Goal: Task Accomplishment & Management: Manage account settings

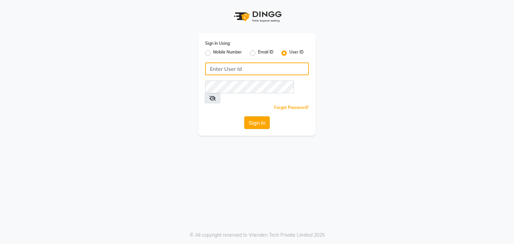
type input "e3605-01"
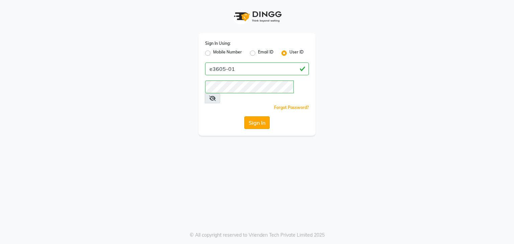
click at [260, 117] on button "Sign In" at bounding box center [256, 123] width 25 height 13
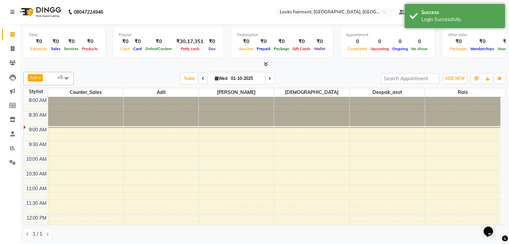
click at [266, 65] on icon at bounding box center [266, 64] width 4 height 5
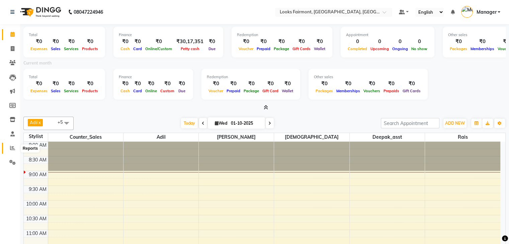
click at [7, 150] on span at bounding box center [13, 149] width 12 height 8
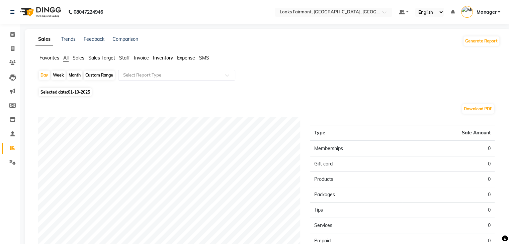
click at [120, 57] on span "Staff" at bounding box center [124, 58] width 11 height 6
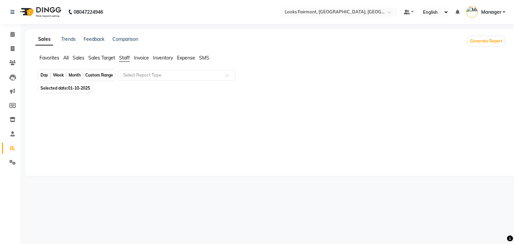
click at [44, 78] on div "Day" at bounding box center [44, 75] width 11 height 9
select select "10"
select select "2025"
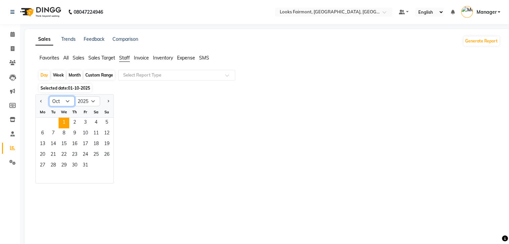
click at [65, 104] on select "Jan Feb Mar Apr May Jun [DATE] Aug Sep Oct Nov Dec" at bounding box center [61, 101] width 25 height 10
select select "9"
click at [49, 96] on select "Jan Feb Mar Apr May Jun [DATE] Aug Sep Oct Nov Dec" at bounding box center [61, 101] width 25 height 10
click at [41, 123] on span "1" at bounding box center [42, 123] width 11 height 11
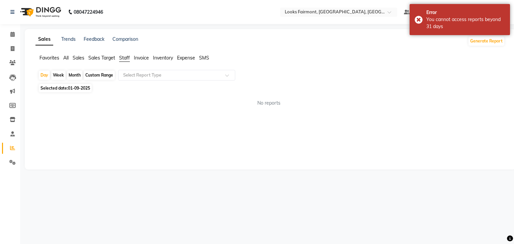
click at [75, 74] on div "Month" at bounding box center [74, 75] width 15 height 9
select select "9"
select select "2025"
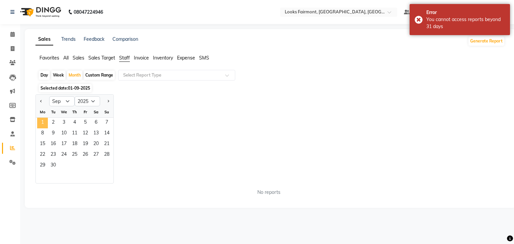
click at [47, 122] on span "1" at bounding box center [42, 123] width 11 height 11
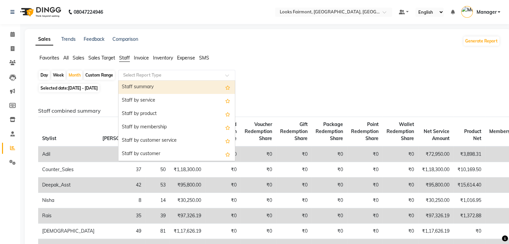
click at [228, 77] on span at bounding box center [229, 77] width 8 height 7
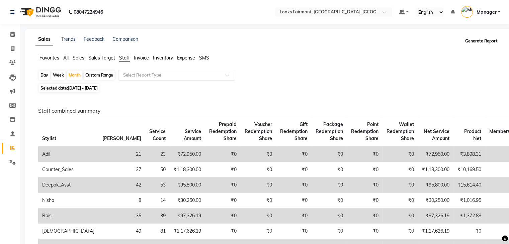
click at [467, 40] on button "Generate Report" at bounding box center [482, 40] width 36 height 9
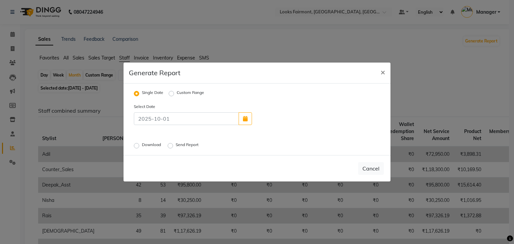
click at [142, 146] on label "Download" at bounding box center [152, 146] width 20 height 8
click at [138, 146] on input "Download" at bounding box center [137, 146] width 5 height 5
radio input "true"
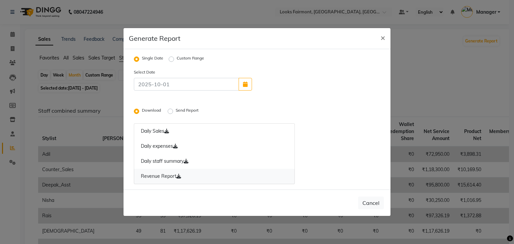
click at [180, 178] on icon at bounding box center [178, 176] width 5 height 5
click at [188, 164] on icon at bounding box center [186, 161] width 5 height 5
click at [188, 163] on icon at bounding box center [186, 161] width 5 height 5
click at [178, 150] on link "Daily expenses" at bounding box center [214, 146] width 161 height 15
drag, startPoint x: 169, startPoint y: 133, endPoint x: 173, endPoint y: 132, distance: 3.7
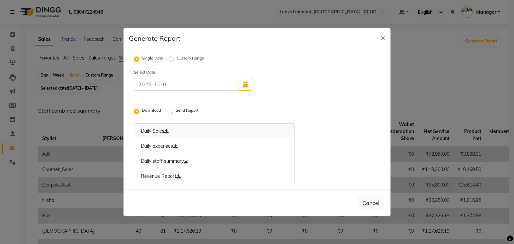
click at [169, 133] on icon at bounding box center [166, 131] width 5 height 5
drag, startPoint x: 172, startPoint y: 58, endPoint x: 176, endPoint y: 58, distance: 3.7
click at [177, 58] on label "Custom Range" at bounding box center [190, 59] width 27 height 8
click at [172, 58] on input "Custom Range" at bounding box center [172, 59] width 5 height 5
radio input "true"
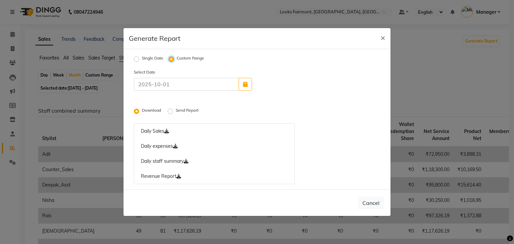
select select "10"
select select "2025"
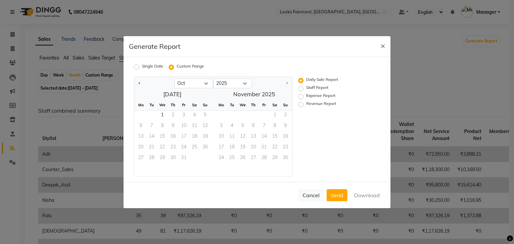
click at [306, 96] on label "Expense Report" at bounding box center [320, 97] width 29 height 8
click at [301, 96] on input "Expense Report" at bounding box center [302, 96] width 5 height 5
radio input "true"
click at [208, 84] on select "Jan Feb Mar Apr May Jun [DATE] Aug Sep Oct" at bounding box center [193, 84] width 39 height 10
select select "9"
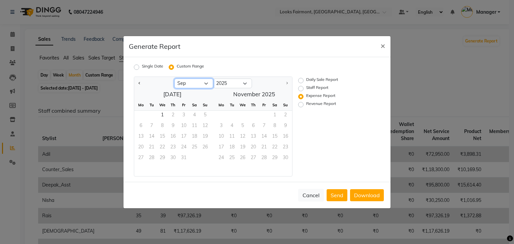
click at [174, 79] on select "Jan Feb Mar Apr May Jun [DATE] Aug Sep Oct" at bounding box center [193, 84] width 39 height 10
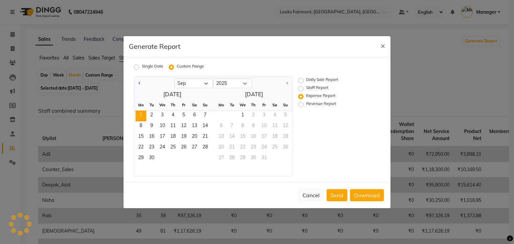
click at [141, 116] on span "1" at bounding box center [141, 116] width 11 height 11
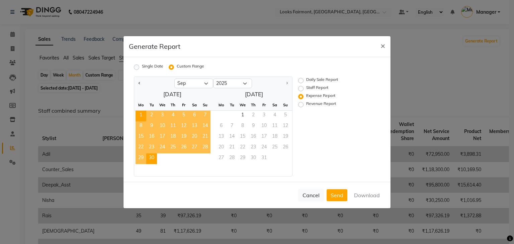
click at [154, 157] on span "30" at bounding box center [151, 159] width 11 height 11
drag, startPoint x: 372, startPoint y: 196, endPoint x: 373, endPoint y: 187, distance: 8.1
click at [372, 194] on button "Download" at bounding box center [367, 195] width 34 height 12
click at [457, 111] on ngb-modal-window "Generate Report × Single Date Custom Range Jan Feb Mar Apr May Jun [DATE] Aug S…" at bounding box center [257, 122] width 514 height 244
click at [382, 41] on span "×" at bounding box center [383, 46] width 5 height 10
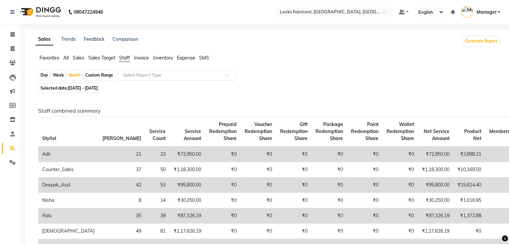
click at [228, 76] on span at bounding box center [229, 77] width 8 height 7
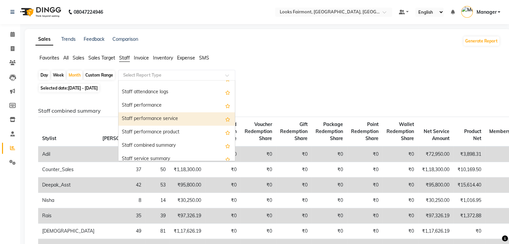
scroll to position [100, 0]
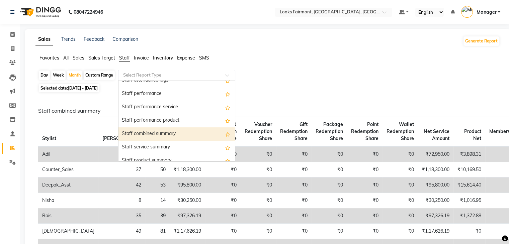
click at [171, 133] on div "Staff combined summary" at bounding box center [177, 134] width 117 height 13
select select "full_report"
select select "pdf"
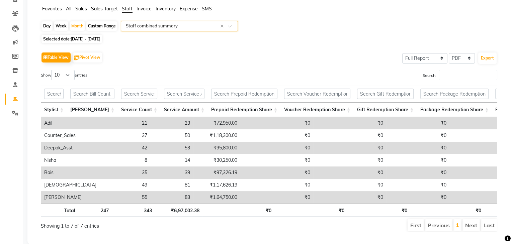
scroll to position [33, 0]
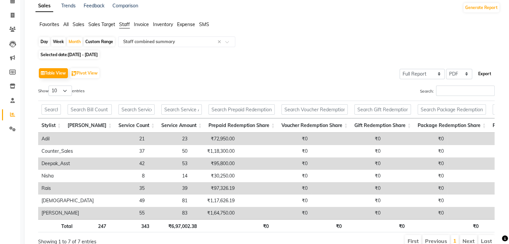
click at [486, 74] on button "Export" at bounding box center [485, 73] width 18 height 11
select select "monospace"
select select "12px"
select select "template_1"
select select "A4"
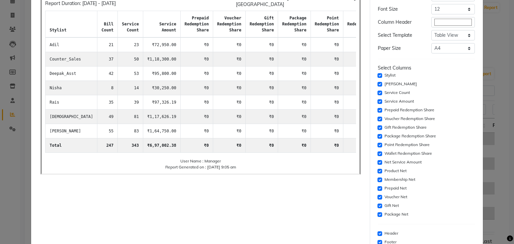
scroll to position [85, 0]
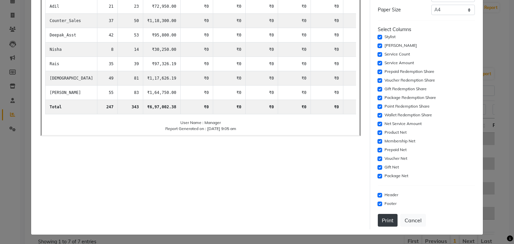
click at [379, 217] on button "Print" at bounding box center [388, 220] width 20 height 13
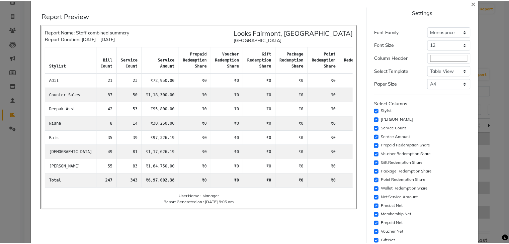
scroll to position [0, 0]
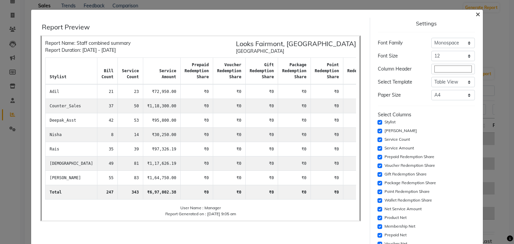
click at [476, 15] on span "×" at bounding box center [478, 14] width 5 height 10
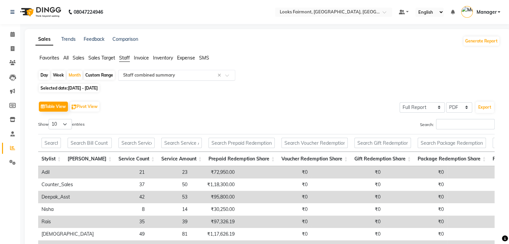
click at [230, 77] on span at bounding box center [229, 77] width 8 height 7
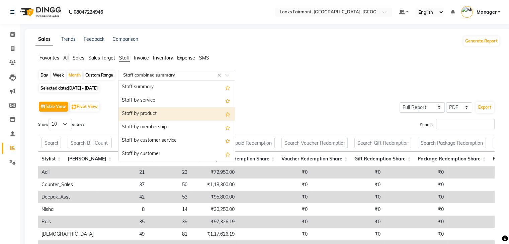
click at [173, 115] on div "Staff by product" at bounding box center [177, 113] width 117 height 13
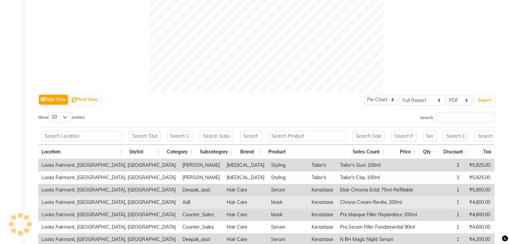
scroll to position [335, 0]
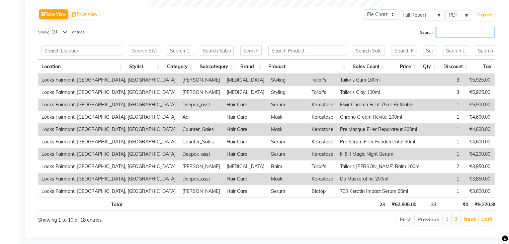
click at [467, 34] on input "Search:" at bounding box center [465, 32] width 59 height 10
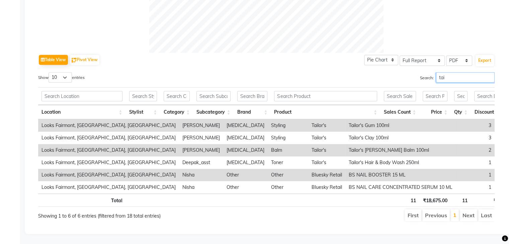
scroll to position [299, 0]
type input "tai"
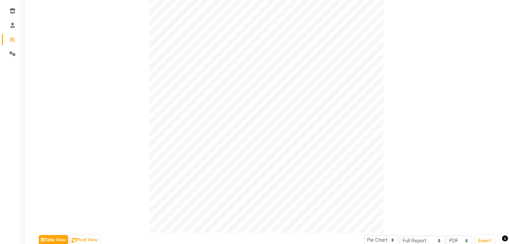
scroll to position [134, 0]
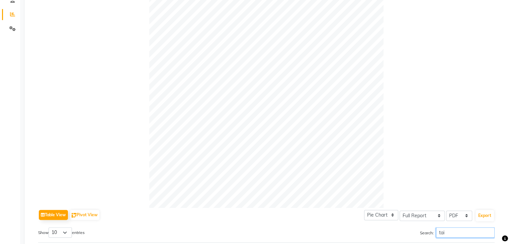
click at [491, 232] on input "tai" at bounding box center [465, 233] width 59 height 10
click at [487, 232] on input "tai" at bounding box center [465, 233] width 59 height 10
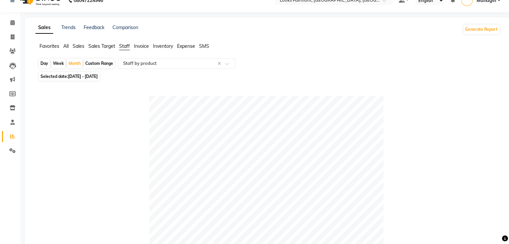
scroll to position [0, 0]
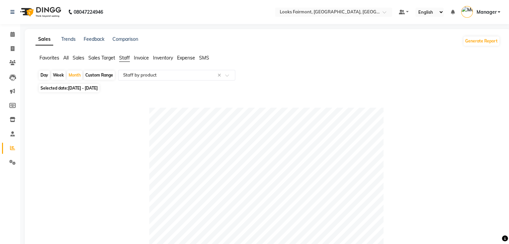
click at [474, 40] on button "Generate Report" at bounding box center [482, 40] width 36 height 9
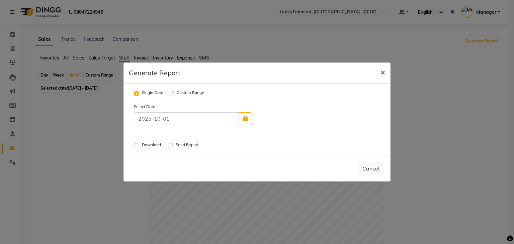
click at [384, 73] on span "×" at bounding box center [383, 72] width 5 height 10
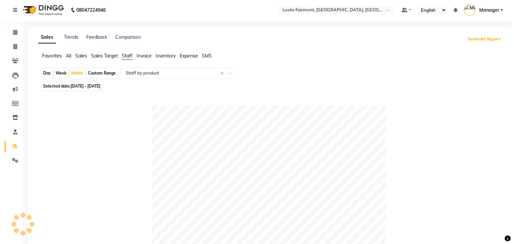
scroll to position [167, 0]
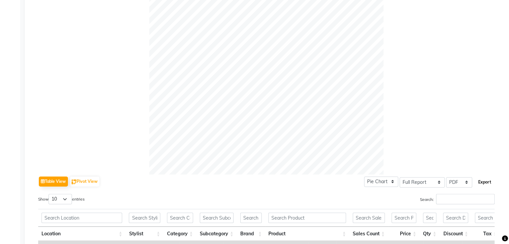
click at [487, 179] on button "Export" at bounding box center [485, 182] width 18 height 11
select select "monospace"
select select "12px"
select select "template_1"
select select "A4"
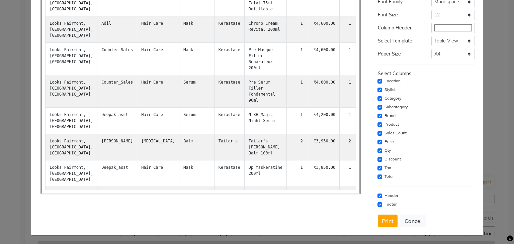
scroll to position [42, 0]
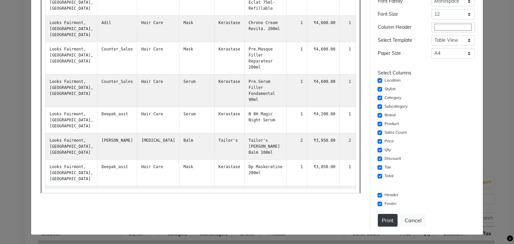
click at [385, 218] on button "Print" at bounding box center [388, 220] width 20 height 13
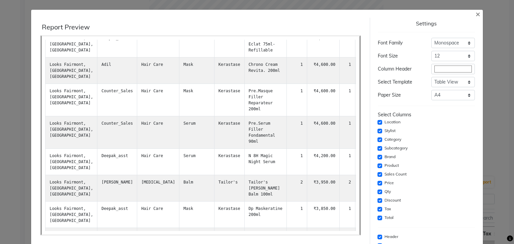
scroll to position [0, 0]
click at [476, 15] on span "×" at bounding box center [478, 14] width 5 height 10
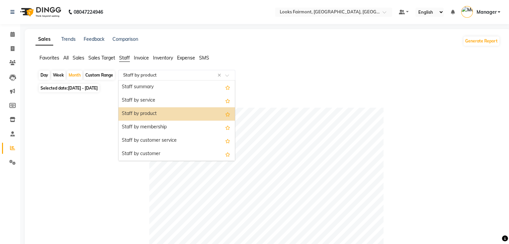
click at [230, 77] on span at bounding box center [229, 77] width 8 height 7
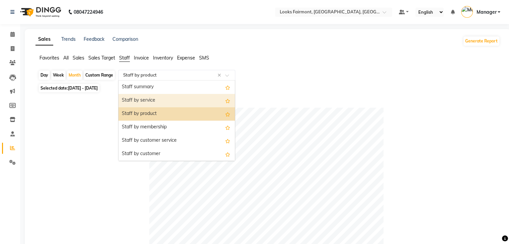
click at [172, 95] on div "Staff by service" at bounding box center [177, 100] width 117 height 13
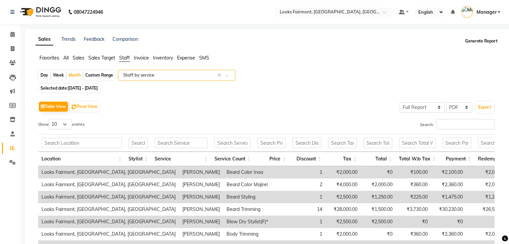
click at [476, 43] on button "Generate Report" at bounding box center [482, 40] width 36 height 9
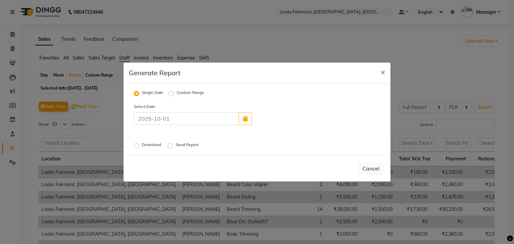
click at [177, 92] on label "Custom Range" at bounding box center [190, 94] width 27 height 8
click at [171, 92] on input "Custom Range" at bounding box center [172, 93] width 5 height 5
radio input "true"
select select "10"
select select "2025"
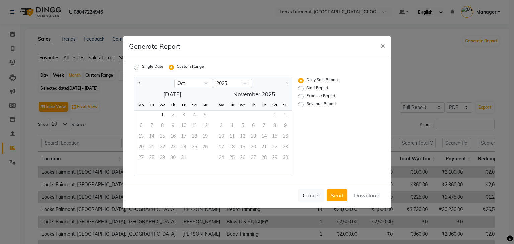
click at [306, 87] on label "Staff Report" at bounding box center [317, 89] width 22 height 8
click at [300, 87] on input "Staff Report" at bounding box center [302, 88] width 5 height 5
radio input "true"
click at [206, 83] on select "Jan Feb Mar Apr May Jun [DATE] Aug Sep Oct" at bounding box center [193, 84] width 39 height 10
select select "9"
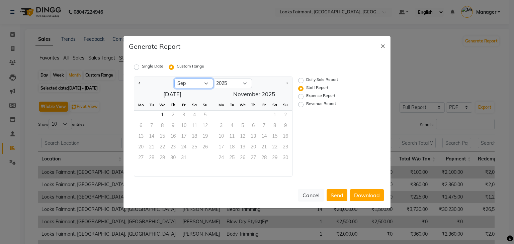
click at [174, 79] on select "Jan Feb Mar Apr May Jun [DATE] Aug Sep Oct" at bounding box center [193, 84] width 39 height 10
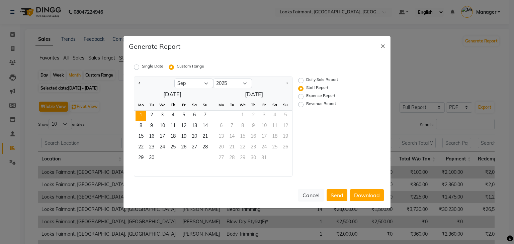
click at [142, 116] on span "1" at bounding box center [141, 116] width 11 height 11
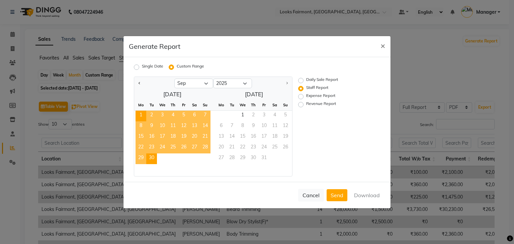
click at [154, 160] on span "30" at bounding box center [151, 159] width 11 height 11
drag, startPoint x: 365, startPoint y: 194, endPoint x: 375, endPoint y: 177, distance: 19.8
click at [366, 194] on button "Download" at bounding box center [367, 195] width 34 height 12
click at [382, 46] on span "×" at bounding box center [383, 46] width 5 height 10
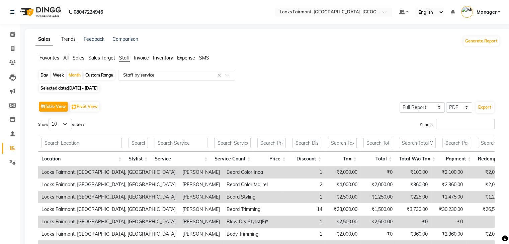
click at [72, 39] on link "Trends" at bounding box center [68, 39] width 14 height 6
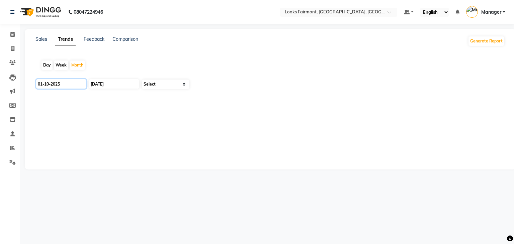
click at [55, 84] on input "01-10-2025" at bounding box center [61, 83] width 50 height 9
select select "10"
select select "2025"
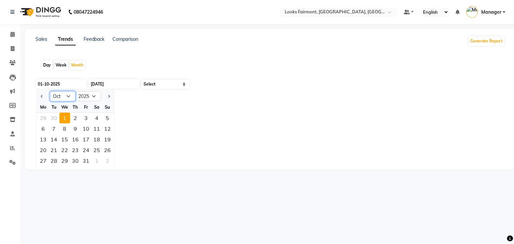
click at [67, 96] on select "Jan Feb Mar Apr May Jun [DATE] Aug Sep Oct Nov Dec" at bounding box center [62, 96] width 25 height 10
select select "9"
click at [50, 91] on select "Jan Feb Mar Apr May Jun [DATE] Aug Sep Oct Nov Dec" at bounding box center [62, 96] width 25 height 10
click at [42, 114] on div "1" at bounding box center [43, 118] width 11 height 11
type input "01-09-2025"
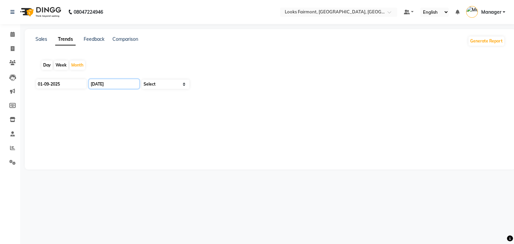
click at [100, 85] on input "[DATE]" at bounding box center [114, 83] width 50 height 9
select select "10"
select select "2025"
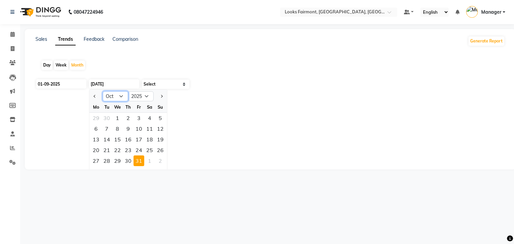
click at [111, 95] on select "Jan Feb Mar Apr May Jun [DATE] Aug Sep Oct Nov Dec" at bounding box center [115, 96] width 25 height 10
select select "9"
click at [103, 91] on select "Jan Feb Mar Apr May Jun [DATE] Aug Sep Oct Nov Dec" at bounding box center [115, 96] width 25 height 10
click at [105, 160] on div "30" at bounding box center [106, 161] width 11 height 11
type input "30-09-2025"
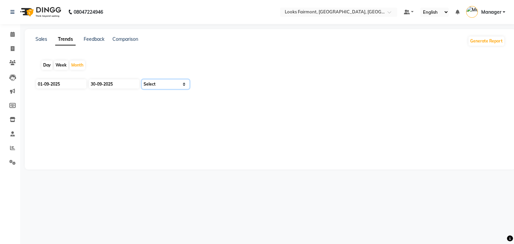
click at [167, 85] on select "Select Clients" at bounding box center [166, 84] width 48 height 9
select select "by_client"
click at [142, 80] on select "Select Clients" at bounding box center [166, 84] width 48 height 9
click at [44, 40] on link "Sales" at bounding box center [41, 39] width 12 height 6
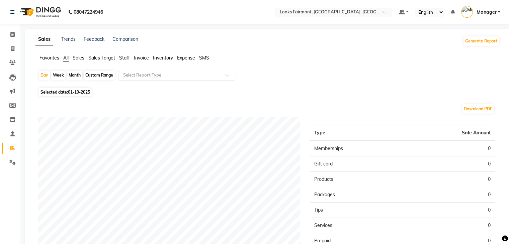
click at [127, 58] on span "Staff" at bounding box center [124, 58] width 11 height 6
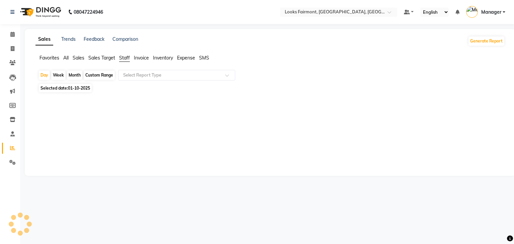
click at [146, 81] on div "Day Week Month Custom Range Select Report Type" at bounding box center [270, 76] width 464 height 12
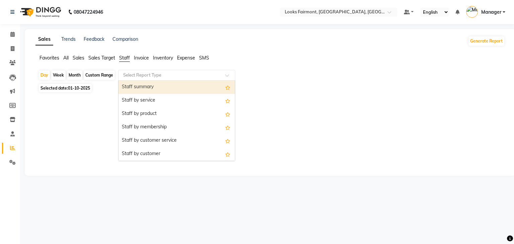
click at [148, 77] on input "text" at bounding box center [170, 75] width 96 height 7
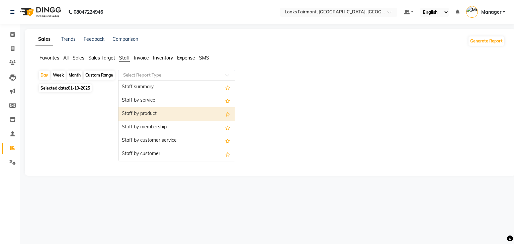
click at [154, 118] on div "Staff by product" at bounding box center [177, 113] width 117 height 13
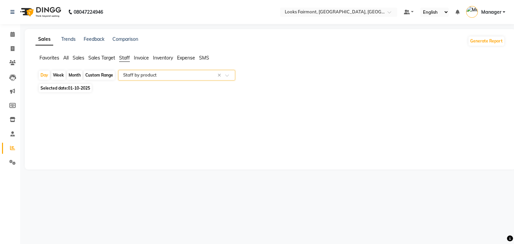
click at [348, 180] on div "08047224946 Select Location × Looks Fairmont, [GEOGRAPHIC_DATA], [GEOGRAPHIC_DA…" at bounding box center [257, 122] width 514 height 244
click at [43, 74] on div "Day" at bounding box center [44, 75] width 11 height 9
select select "10"
select select "2025"
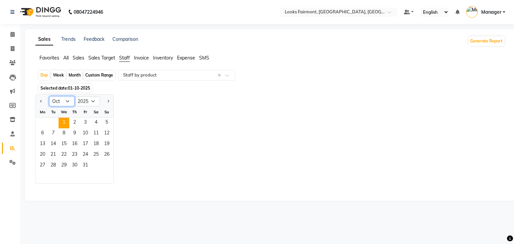
click at [57, 98] on select "Jan Feb Mar Apr May Jun [DATE] Aug Sep Oct Nov Dec" at bounding box center [61, 101] width 25 height 10
select select "9"
click at [49, 96] on select "Jan Feb Mar Apr May Jun [DATE] Aug Sep Oct Nov Dec" at bounding box center [61, 101] width 25 height 10
click at [54, 165] on span "30" at bounding box center [53, 166] width 11 height 11
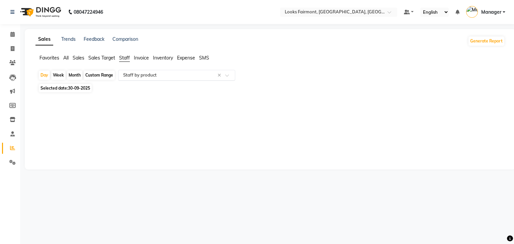
click at [233, 72] on div at bounding box center [177, 75] width 117 height 7
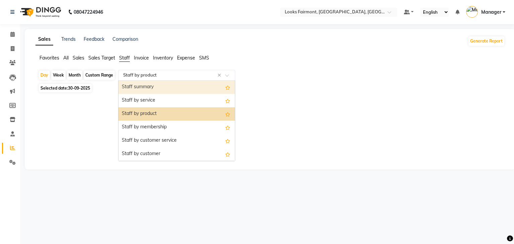
click at [156, 90] on div "Staff summary" at bounding box center [177, 87] width 117 height 13
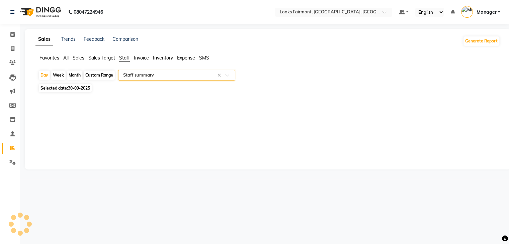
select select "full_report"
select select "pdf"
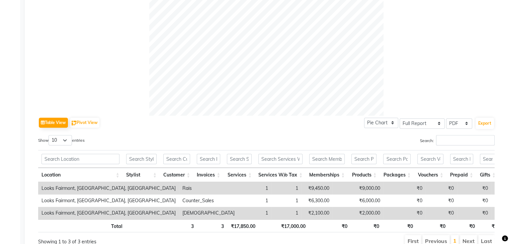
scroll to position [262, 0]
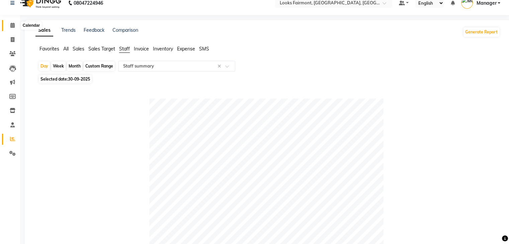
scroll to position [0, 0]
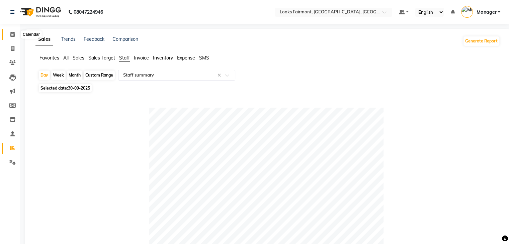
click at [9, 33] on span at bounding box center [13, 35] width 12 height 8
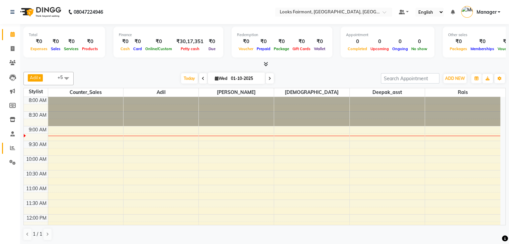
click at [4, 150] on link "Reports" at bounding box center [10, 148] width 16 height 11
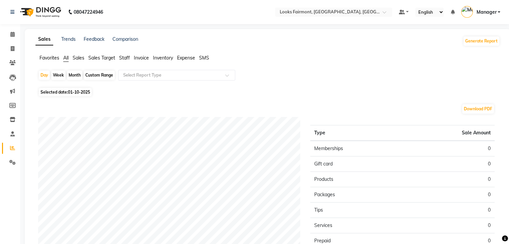
click at [124, 56] on span "Staff" at bounding box center [124, 58] width 11 height 6
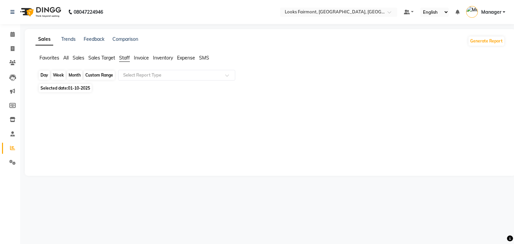
click at [43, 76] on div "Day" at bounding box center [44, 75] width 11 height 9
select select "10"
select select "2025"
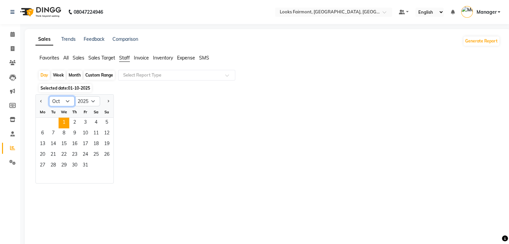
click at [62, 101] on select "Jan Feb Mar Apr May Jun [DATE] Aug Sep Oct Nov Dec" at bounding box center [61, 101] width 25 height 10
select select "9"
click at [49, 96] on select "Jan Feb Mar Apr May Jun [DATE] Aug Sep Oct Nov Dec" at bounding box center [61, 101] width 25 height 10
click at [43, 123] on span "1" at bounding box center [42, 123] width 11 height 11
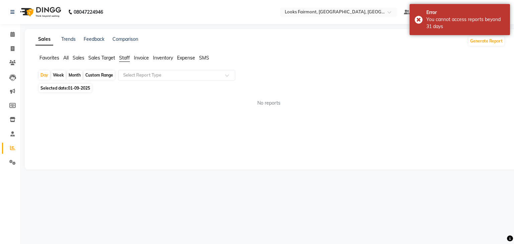
click at [74, 77] on div "Month" at bounding box center [74, 75] width 15 height 9
select select "9"
select select "2025"
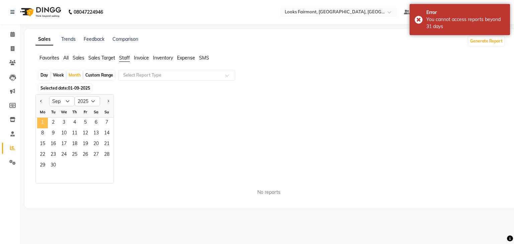
click at [41, 122] on span "1" at bounding box center [42, 123] width 11 height 11
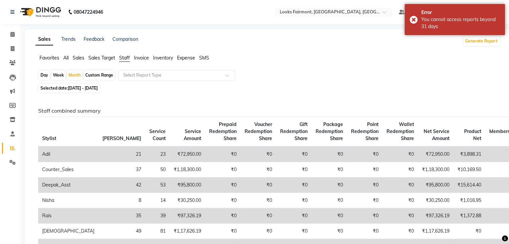
click at [176, 114] on h6 "Staff combined summary" at bounding box center [266, 111] width 457 height 6
click at [165, 73] on input "text" at bounding box center [170, 75] width 96 height 7
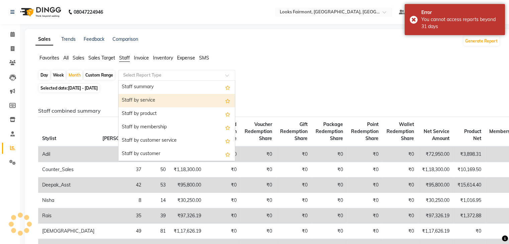
click at [151, 102] on div "Staff by service" at bounding box center [177, 100] width 117 height 13
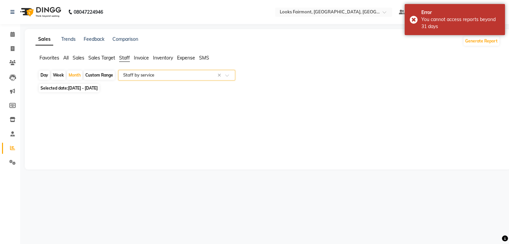
select select "full_report"
select select "pdf"
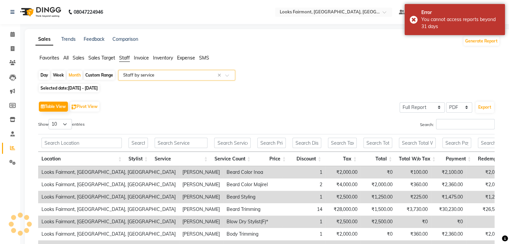
click at [445, 131] on div "Search:" at bounding box center [383, 125] width 223 height 13
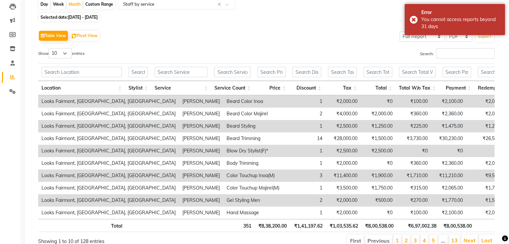
scroll to position [6, 0]
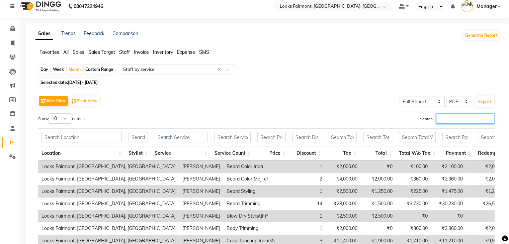
click at [441, 118] on input "Search:" at bounding box center [465, 118] width 59 height 10
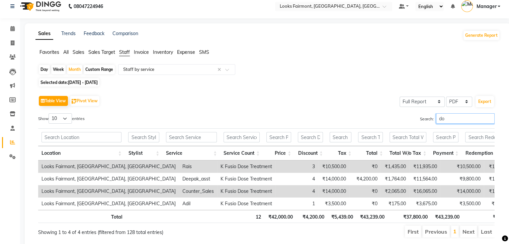
type input "d"
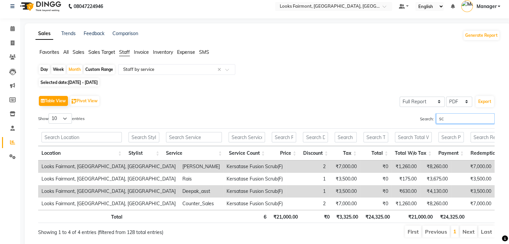
type input "s"
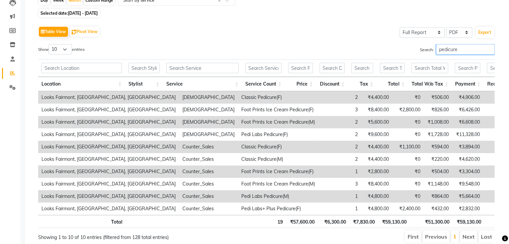
scroll to position [106, 0]
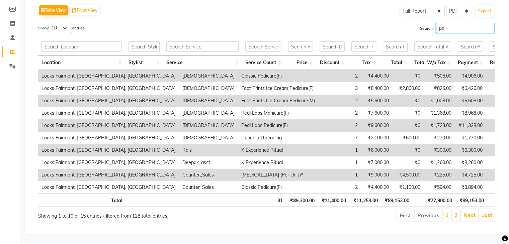
type input "p"
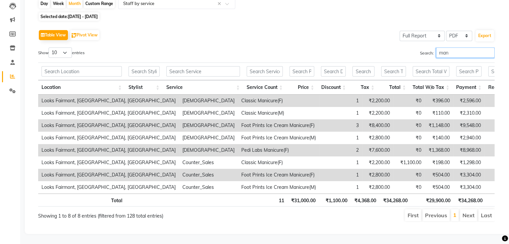
scroll to position [81, 0]
type input "m"
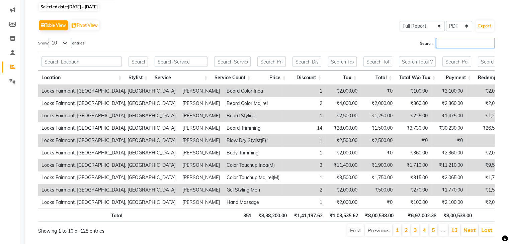
scroll to position [106, 0]
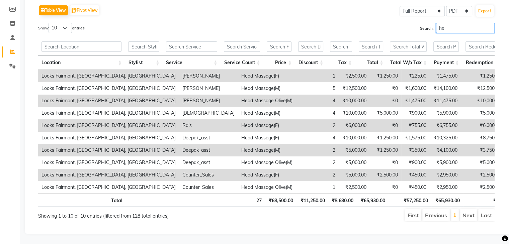
type input "h"
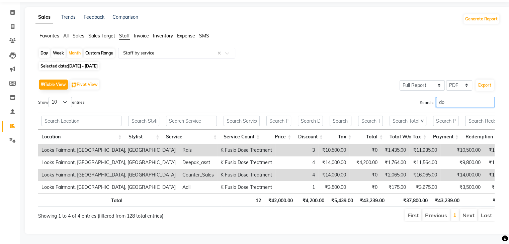
scroll to position [32, 0]
type input "d"
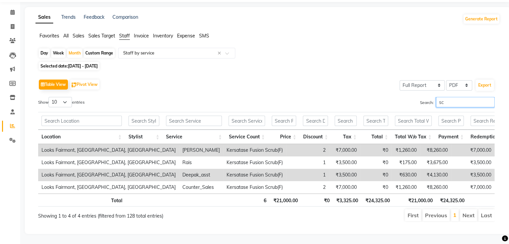
type input "s"
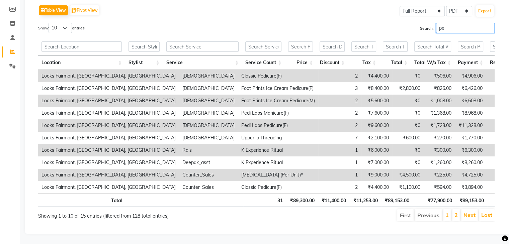
type input "p"
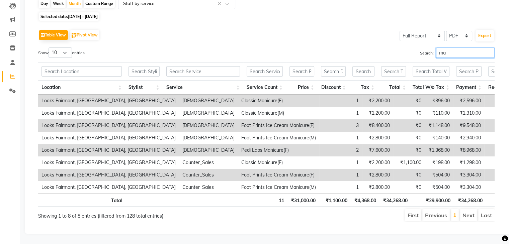
type input "m"
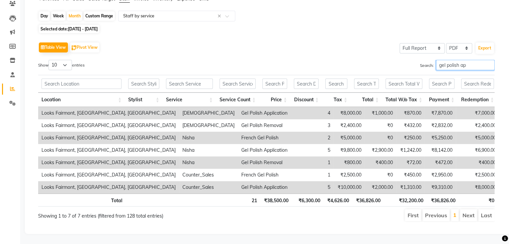
scroll to position [19, 0]
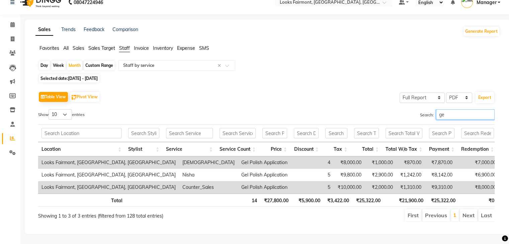
type input "g"
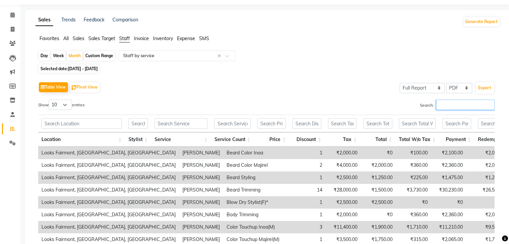
scroll to position [106, 0]
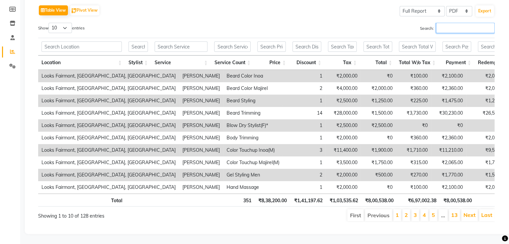
click at [465, 23] on input "Search:" at bounding box center [465, 28] width 59 height 10
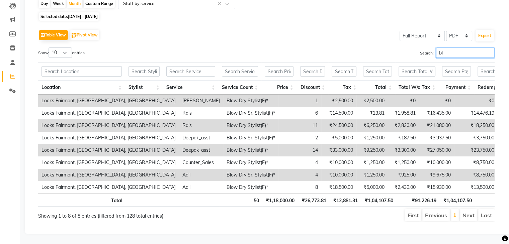
scroll to position [81, 0]
type input "b"
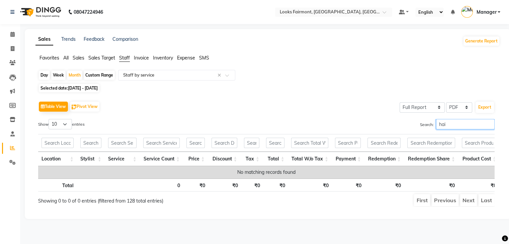
scroll to position [0, 0]
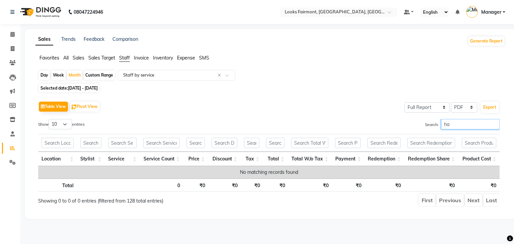
type input "h"
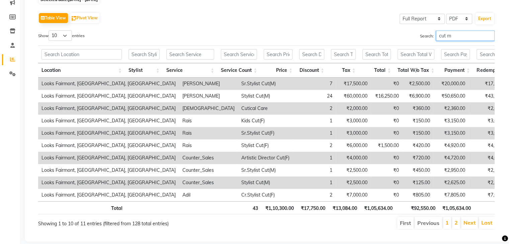
scroll to position [100, 0]
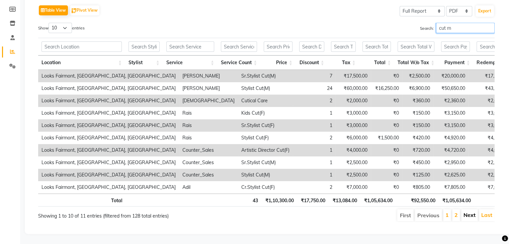
type input "cut m"
click at [472, 216] on link "Next" at bounding box center [470, 215] width 12 height 7
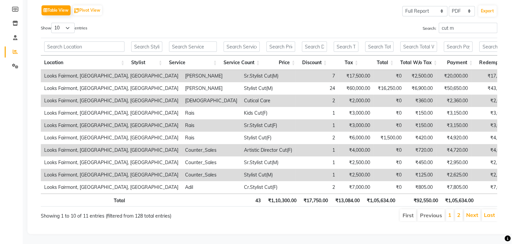
scroll to position [0, 0]
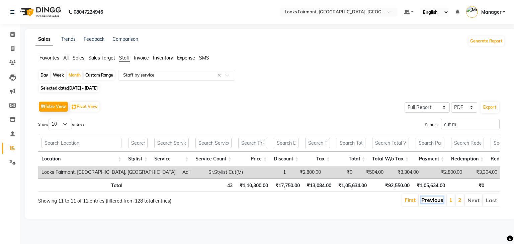
click at [431, 204] on link "Previous" at bounding box center [433, 200] width 22 height 7
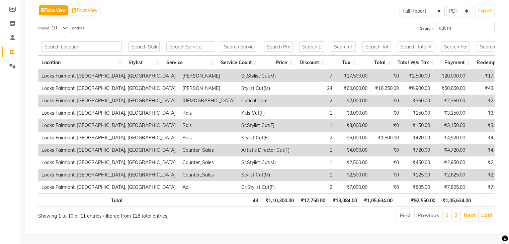
scroll to position [106, 0]
drag, startPoint x: 463, startPoint y: 15, endPoint x: 363, endPoint y: 20, distance: 99.9
click at [363, 23] on div "Search: cut m" at bounding box center [383, 29] width 223 height 13
type input "cut"
click at [470, 212] on link "Next" at bounding box center [470, 215] width 12 height 7
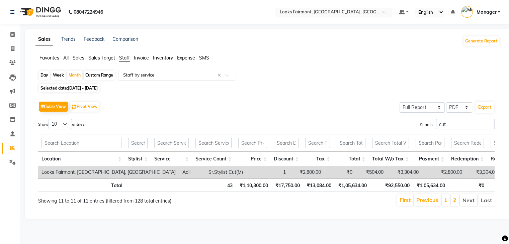
scroll to position [0, 0]
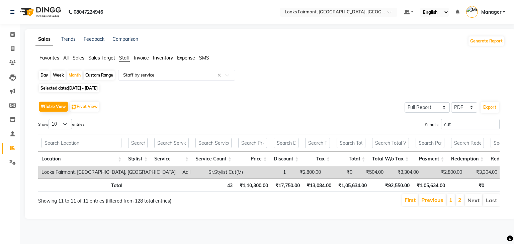
click at [259, 87] on div "Selected date: [DATE] - [DATE]" at bounding box center [271, 88] width 467 height 7
drag, startPoint x: 455, startPoint y: 124, endPoint x: 387, endPoint y: 122, distance: 68.7
click at [390, 120] on div "Search: cut" at bounding box center [387, 125] width 226 height 13
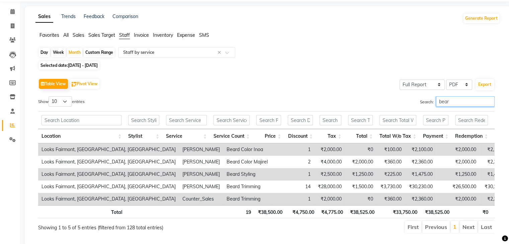
scroll to position [44, 0]
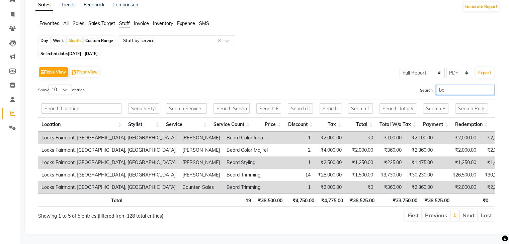
type input "b"
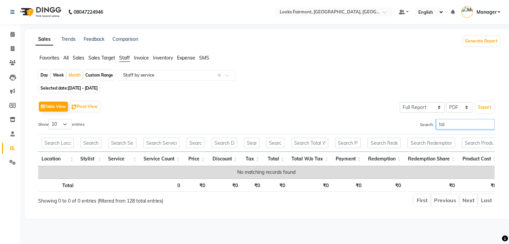
scroll to position [0, 0]
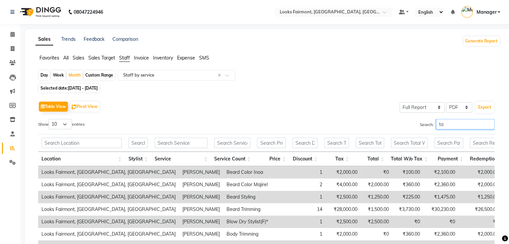
type input "t"
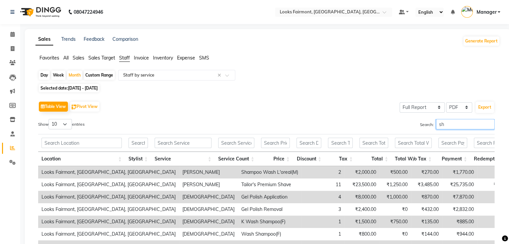
type input "s"
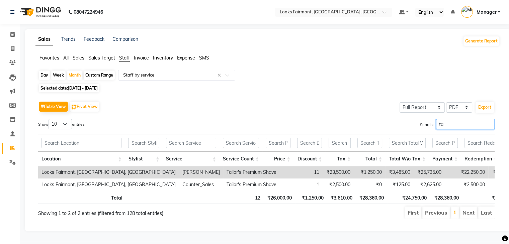
type input "t"
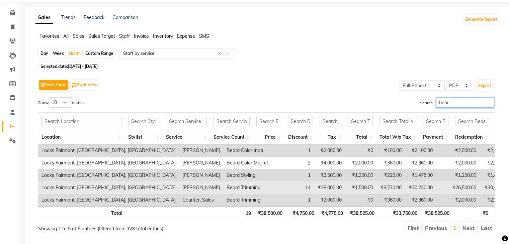
scroll to position [44, 0]
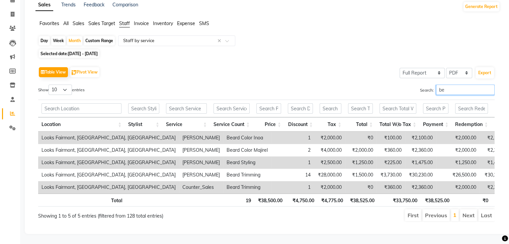
type input "b"
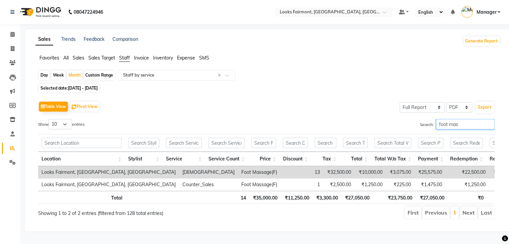
scroll to position [7, 0]
type input "f"
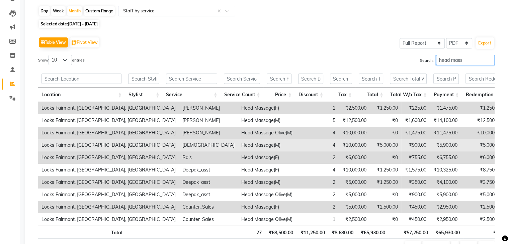
scroll to position [106, 0]
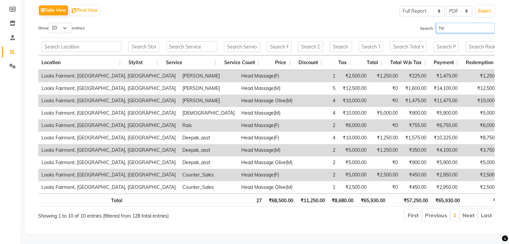
type input "h"
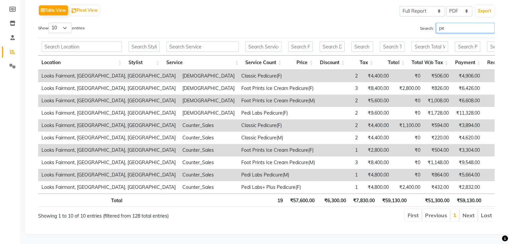
type input "p"
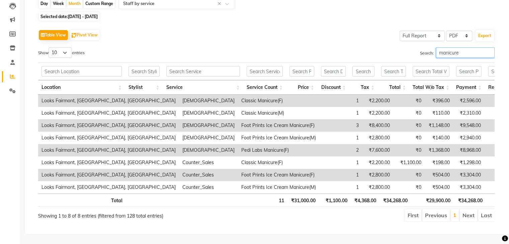
scroll to position [0, 0]
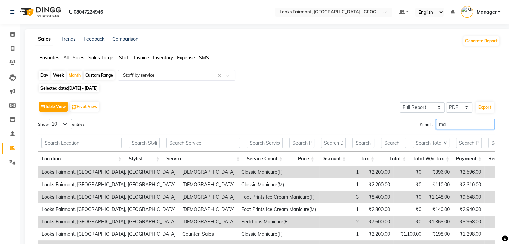
type input "m"
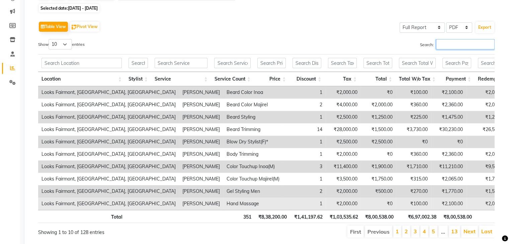
scroll to position [100, 0]
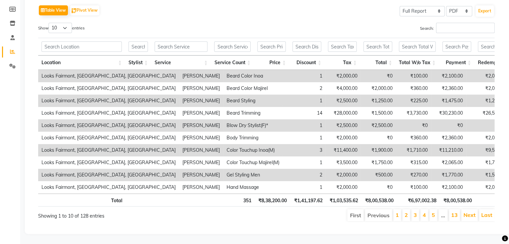
click at [299, 23] on div "Search:" at bounding box center [383, 29] width 223 height 13
click at [469, 27] on input "Search:" at bounding box center [465, 28] width 59 height 10
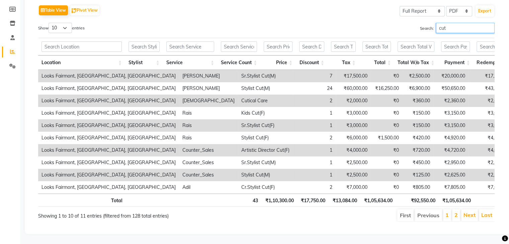
type input "cut"
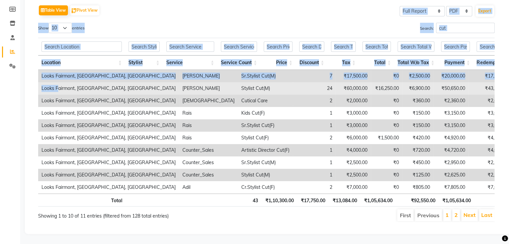
drag, startPoint x: 11, startPoint y: 85, endPoint x: 70, endPoint y: 82, distance: 59.0
click at [71, 86] on app-home "08047224946 Select Location × Looks Fairmont, [GEOGRAPHIC_DATA], [GEOGRAPHIC_DA…" at bounding box center [254, 74] width 509 height 341
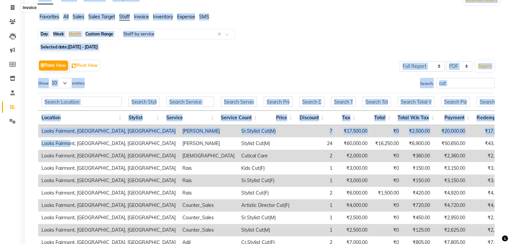
scroll to position [33, 0]
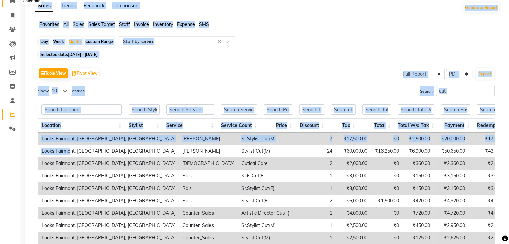
click at [12, 2] on icon at bounding box center [12, 0] width 4 height 5
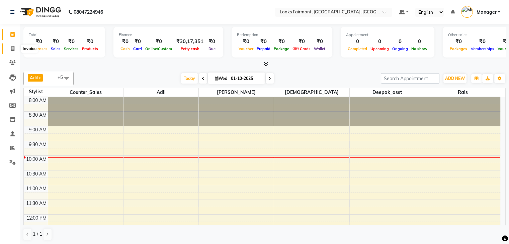
click at [7, 50] on span at bounding box center [13, 49] width 12 height 8
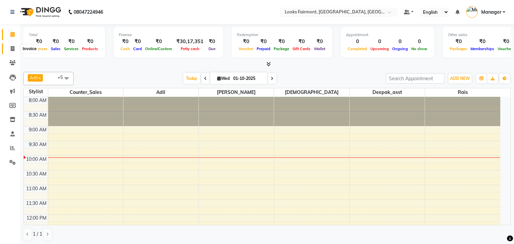
select select "8139"
select select "service"
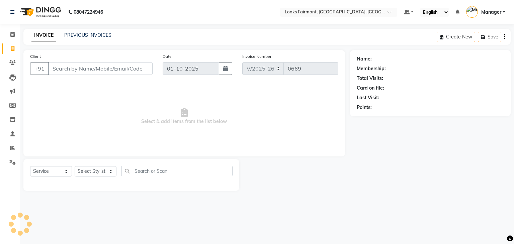
click at [78, 71] on input "Client" at bounding box center [100, 68] width 104 height 13
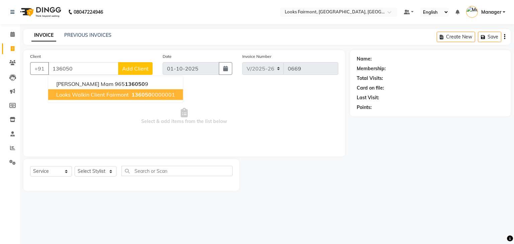
click at [103, 95] on span "Looks Walkin Client Fairmont" at bounding box center [92, 94] width 73 height 7
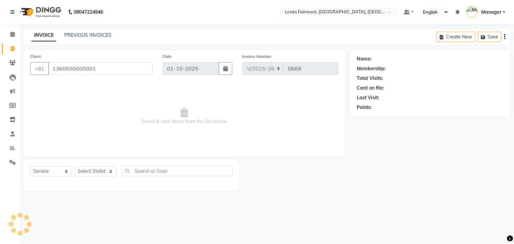
type input "1360500000001"
select select "1: Object"
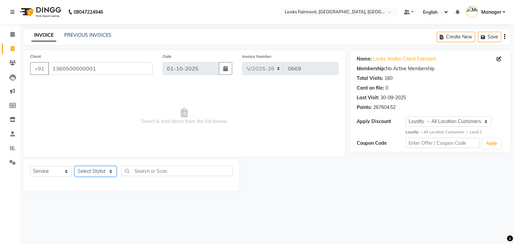
click at [99, 168] on select "Select Stylist [PERSON_NAME] Counter_Sales Deepak_asst Manager [PERSON_NAME] So…" at bounding box center [96, 171] width 42 height 10
select select "84887"
click at [75, 167] on select "Select Stylist [PERSON_NAME] Counter_Sales Deepak_asst Manager [PERSON_NAME] So…" at bounding box center [96, 171] width 42 height 10
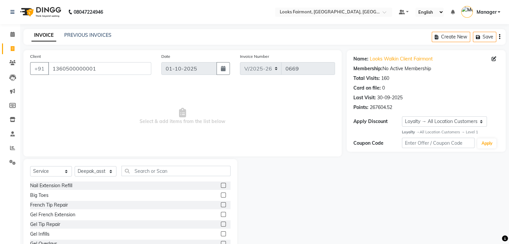
click at [159, 164] on div "Select Service Product Membership Package Voucher Prepaid Gift Card Select Styl…" at bounding box center [130, 208] width 214 height 99
click at [156, 171] on input "text" at bounding box center [176, 171] width 109 height 10
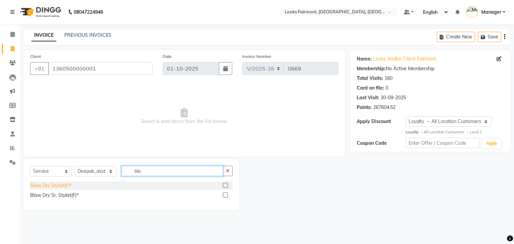
type input "blo"
click at [66, 187] on div "Blow Dry Stylist(F)*" at bounding box center [51, 185] width 42 height 7
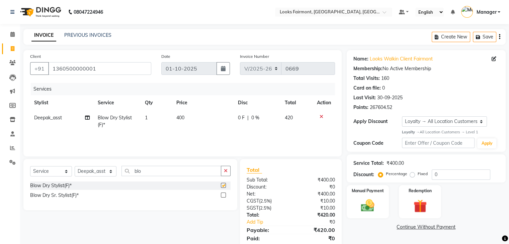
checkbox input "false"
click at [83, 174] on select "Select Stylist [PERSON_NAME] Counter_Sales Deepak_asst Manager [PERSON_NAME] So…" at bounding box center [96, 171] width 42 height 10
select select "76348"
click at [75, 167] on select "Select Stylist [PERSON_NAME] Counter_Sales Deepak_asst Manager [PERSON_NAME] So…" at bounding box center [96, 171] width 42 height 10
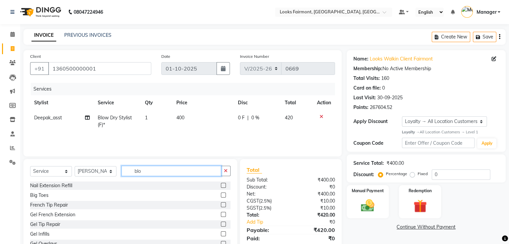
click at [152, 170] on input "blo" at bounding box center [172, 171] width 100 height 10
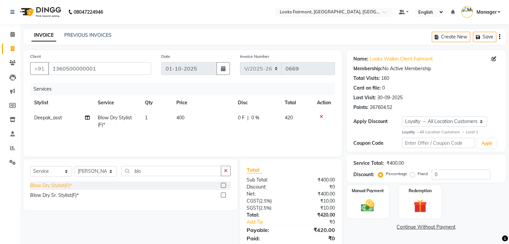
click at [68, 185] on div "Blow Dry Stylist(F)*" at bounding box center [51, 185] width 42 height 7
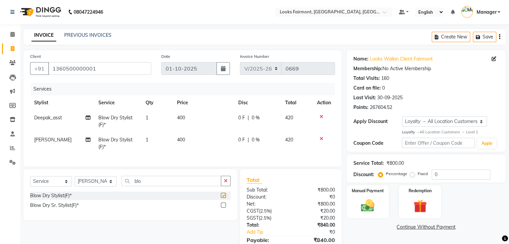
checkbox input "false"
click at [190, 121] on td "400" at bounding box center [203, 121] width 61 height 22
select select "84887"
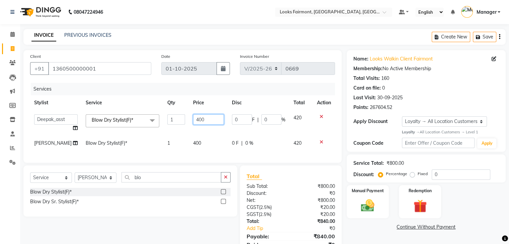
drag, startPoint x: 207, startPoint y: 119, endPoint x: 169, endPoint y: 120, distance: 37.8
click at [170, 120] on tr "[PERSON_NAME] Counter_Sales Deepak_asst Manager Nisha [PERSON_NAME] Soring_mgr …" at bounding box center [182, 122] width 305 height 25
type input "2500"
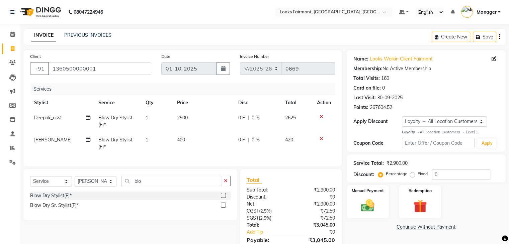
drag, startPoint x: 193, startPoint y: 140, endPoint x: 201, endPoint y: 145, distance: 10.1
click at [193, 140] on td "400" at bounding box center [203, 144] width 61 height 22
select select "76348"
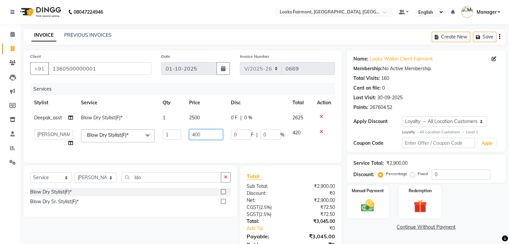
drag, startPoint x: 203, startPoint y: 138, endPoint x: 172, endPoint y: 138, distance: 31.1
click at [172, 138] on tr "[PERSON_NAME] Counter_Sales Deepak_asst Manager Nisha [PERSON_NAME] Soring_mgr …" at bounding box center [182, 138] width 305 height 25
type input "2500"
click at [353, 236] on div "Name: Looks Walkin Client Fairmont Membership: No Active Membership Total Visit…" at bounding box center [429, 157] width 164 height 214
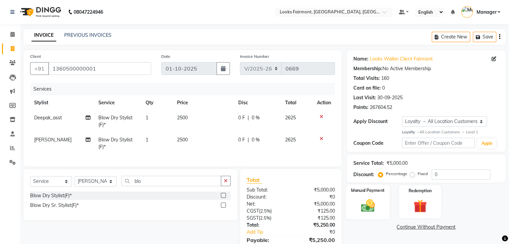
click at [372, 210] on img at bounding box center [368, 206] width 22 height 16
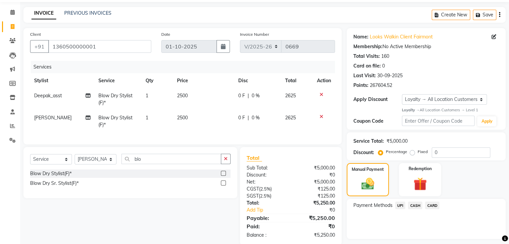
scroll to position [33, 0]
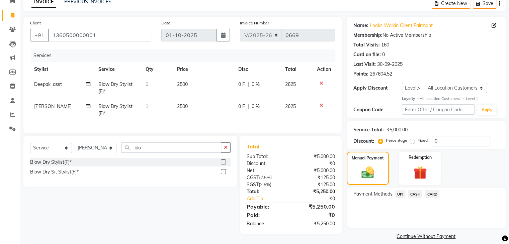
click at [419, 194] on span "CASH" at bounding box center [415, 194] width 14 height 8
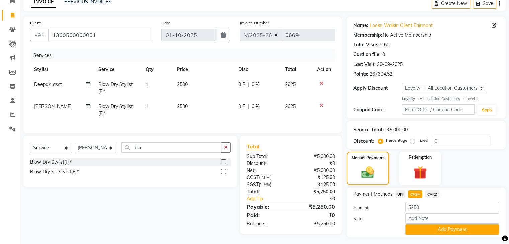
click at [439, 229] on button "Add Payment" at bounding box center [452, 230] width 94 height 10
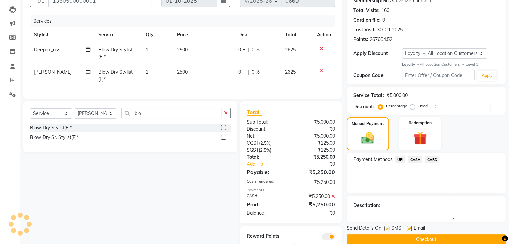
scroll to position [96, 0]
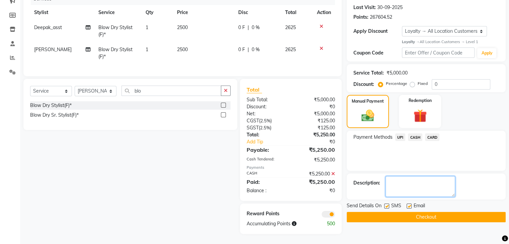
drag, startPoint x: 427, startPoint y: 183, endPoint x: 426, endPoint y: 152, distance: 31.2
click at [427, 176] on textarea at bounding box center [421, 186] width 70 height 21
type textarea "room post 618"
click at [443, 212] on button "Checkout" at bounding box center [426, 217] width 159 height 10
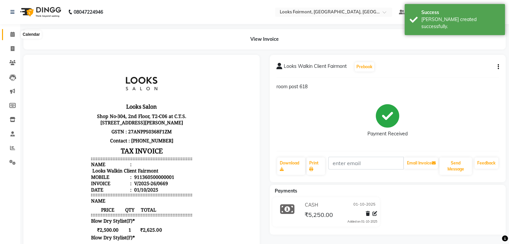
drag, startPoint x: 8, startPoint y: 32, endPoint x: 35, endPoint y: 37, distance: 27.5
click at [8, 32] on span at bounding box center [13, 35] width 12 height 8
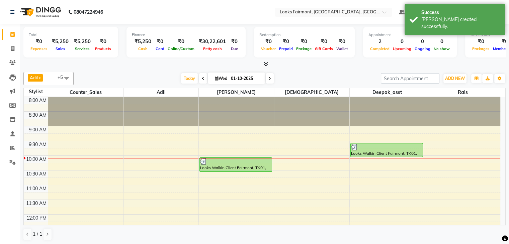
click at [268, 62] on icon at bounding box center [266, 64] width 4 height 5
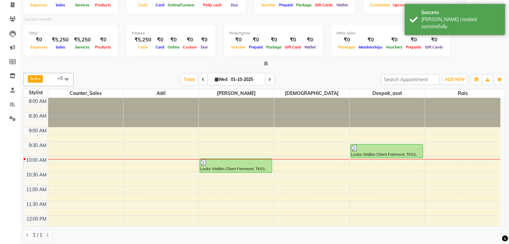
scroll to position [46, 0]
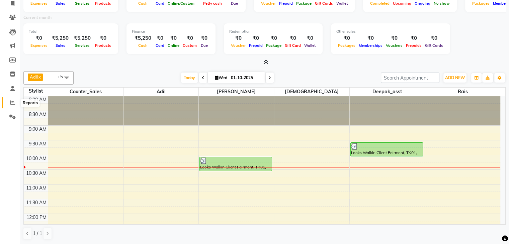
click at [9, 101] on span at bounding box center [13, 103] width 12 height 8
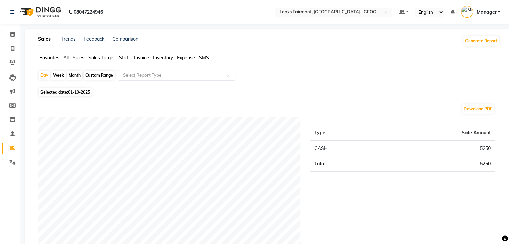
click at [126, 57] on span "Staff" at bounding box center [124, 58] width 11 height 6
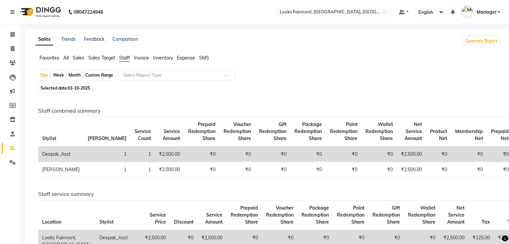
click at [235, 110] on h6 "Staff combined summary" at bounding box center [266, 111] width 457 height 6
click at [9, 31] on span at bounding box center [13, 35] width 12 height 8
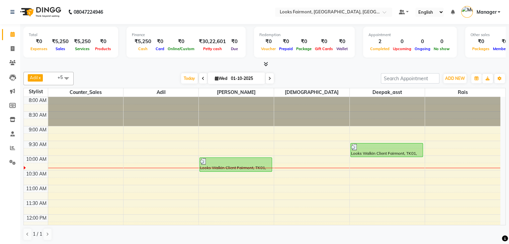
click at [269, 61] on div at bounding box center [264, 64] width 482 height 7
click at [263, 65] on span at bounding box center [264, 64] width 7 height 7
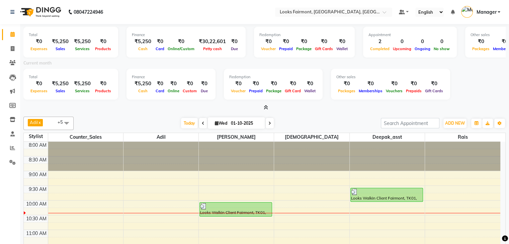
click at [256, 123] on input "01-10-2025" at bounding box center [245, 124] width 33 height 10
select select "10"
select select "2025"
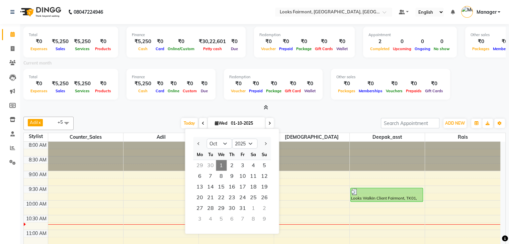
drag, startPoint x: 340, startPoint y: 129, endPoint x: 339, endPoint y: 124, distance: 5.9
click at [340, 126] on div "[PERSON_NAME] x Counter_Sales x Deepak_asst x [PERSON_NAME] x Rais x +5 Select …" at bounding box center [264, 123] width 482 height 13
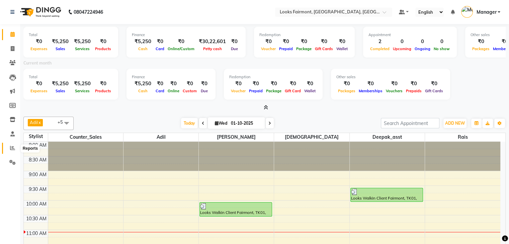
click at [9, 148] on span at bounding box center [13, 149] width 12 height 8
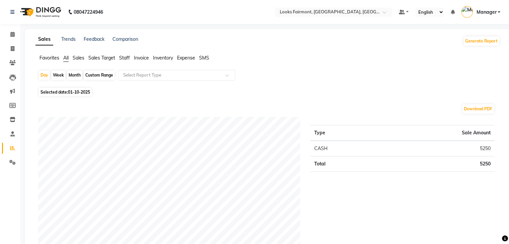
click at [75, 55] on span "Sales" at bounding box center [79, 58] width 12 height 6
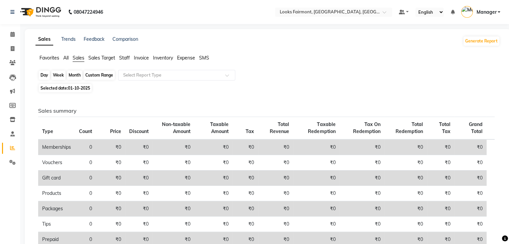
click at [44, 75] on div "Day" at bounding box center [44, 75] width 11 height 9
select select "10"
select select "2025"
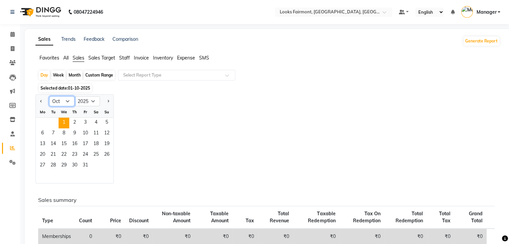
drag, startPoint x: 58, startPoint y: 102, endPoint x: 57, endPoint y: 98, distance: 3.8
click at [58, 102] on select "Jan Feb Mar Apr May Jun [DATE] Aug Sep Oct Nov Dec" at bounding box center [61, 101] width 25 height 10
select select "9"
click at [49, 96] on select "Jan Feb Mar Apr May Jun [DATE] Aug Sep Oct Nov Dec" at bounding box center [61, 101] width 25 height 10
click at [42, 165] on span "29" at bounding box center [42, 166] width 11 height 11
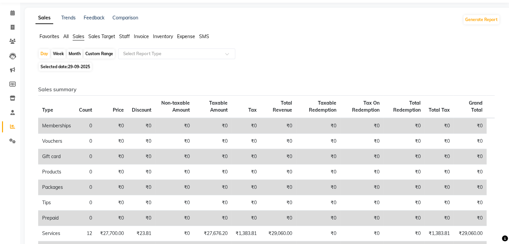
scroll to position [67, 0]
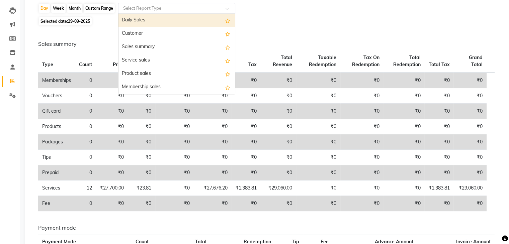
drag, startPoint x: 142, startPoint y: 8, endPoint x: 152, endPoint y: 23, distance: 17.6
click at [143, 8] on input "text" at bounding box center [170, 8] width 96 height 7
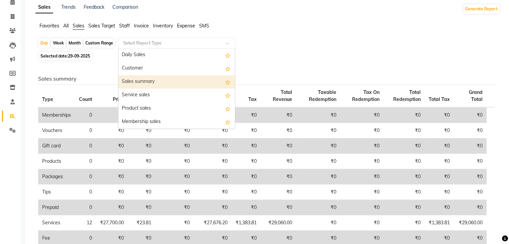
scroll to position [0, 0]
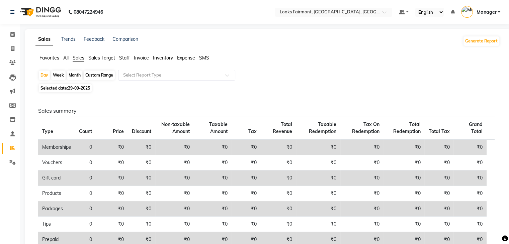
click at [122, 57] on span "Staff" at bounding box center [124, 58] width 11 height 6
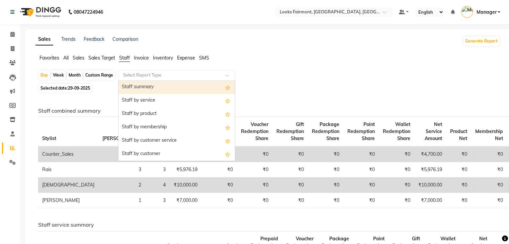
click at [136, 73] on input "text" at bounding box center [170, 75] width 96 height 7
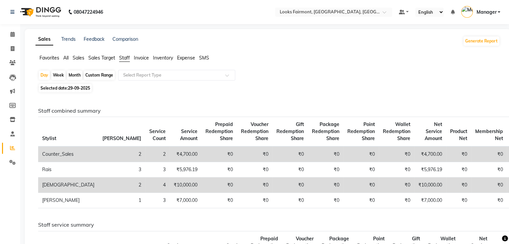
click at [320, 72] on div "Day Week Month Custom Range Select Report Type" at bounding box center [267, 76] width 459 height 12
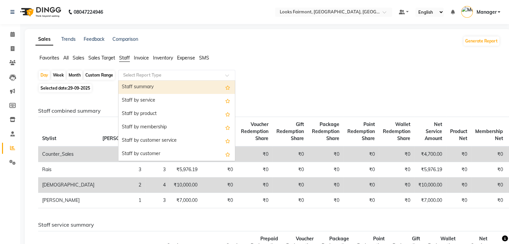
click at [136, 74] on input "text" at bounding box center [170, 75] width 96 height 7
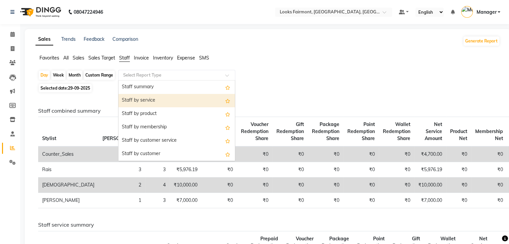
click at [147, 105] on div "Staff by service" at bounding box center [177, 100] width 117 height 13
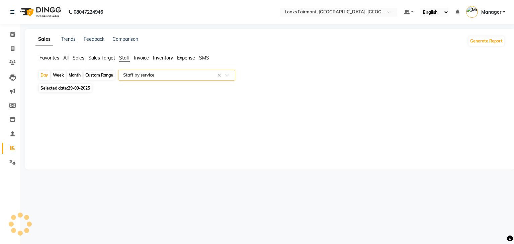
select select "full_report"
select select "pdf"
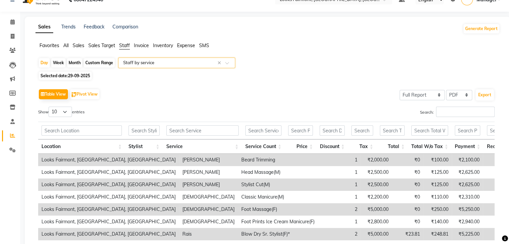
scroll to position [33, 0]
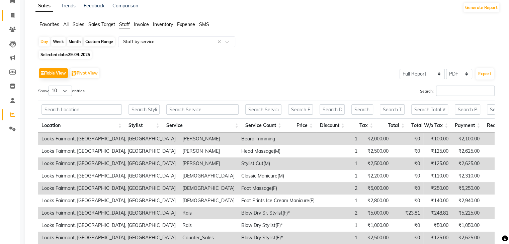
click at [14, 20] on link "Invoice" at bounding box center [10, 15] width 16 height 11
select select "8139"
select select "service"
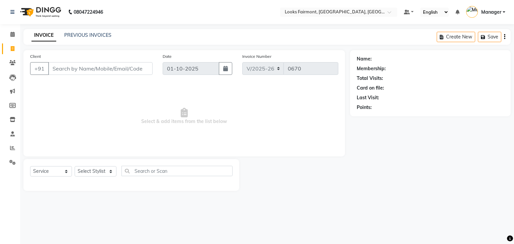
click at [66, 70] on input "Client" at bounding box center [100, 68] width 104 height 13
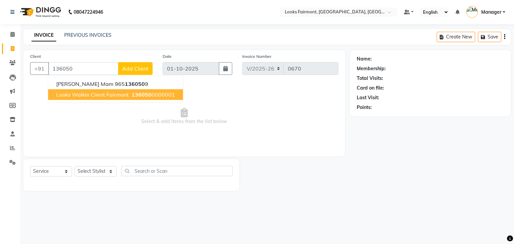
drag, startPoint x: 84, startPoint y: 91, endPoint x: 94, endPoint y: 109, distance: 20.2
click at [85, 92] on button "Looks Walkin Client Fairmont 136050 0000001" at bounding box center [115, 94] width 135 height 11
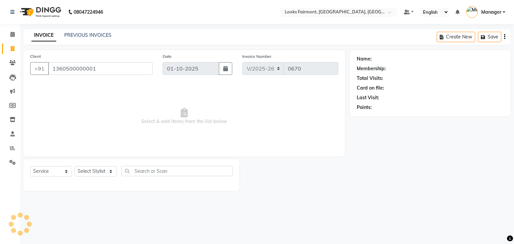
type input "1360500000001"
select select "1: Object"
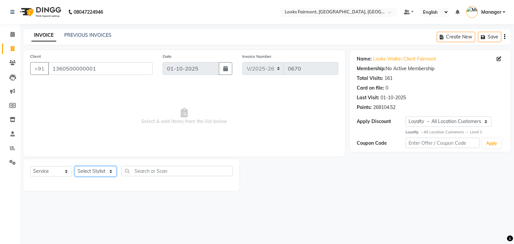
click at [92, 172] on select "Select Stylist [PERSON_NAME] Counter_Sales Deepak_asst Manager [PERSON_NAME] So…" at bounding box center [96, 171] width 42 height 10
select select "84887"
click at [75, 167] on select "Select Stylist [PERSON_NAME] Counter_Sales Deepak_asst Manager [PERSON_NAME] So…" at bounding box center [96, 171] width 42 height 10
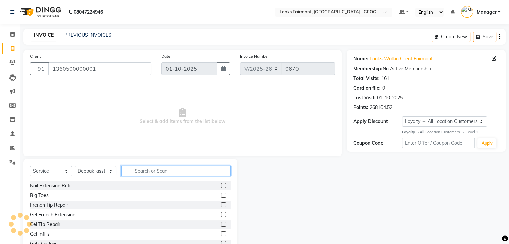
click at [154, 174] on input "text" at bounding box center [176, 171] width 109 height 10
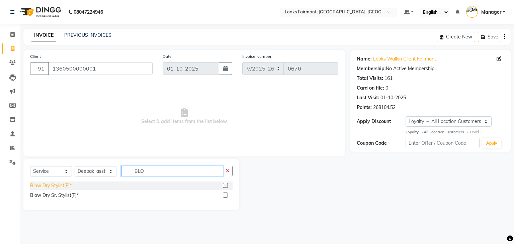
type input "BLO"
click at [62, 186] on div "Blow Dry Stylist(F)*" at bounding box center [51, 185] width 42 height 7
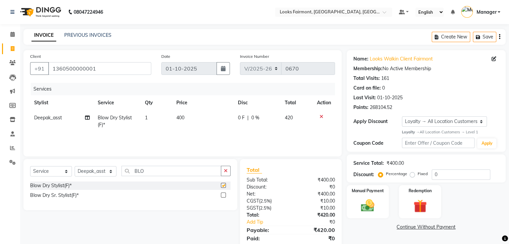
checkbox input "false"
drag, startPoint x: 181, startPoint y: 131, endPoint x: 210, endPoint y: 125, distance: 29.8
click at [182, 131] on td "400" at bounding box center [203, 121] width 62 height 22
select select "84887"
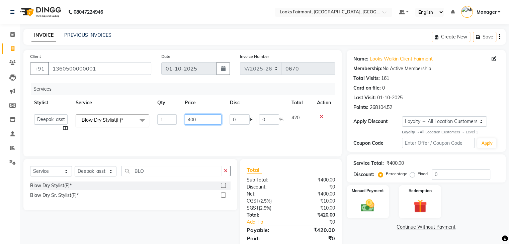
drag, startPoint x: 203, startPoint y: 122, endPoint x: 109, endPoint y: 123, distance: 94.1
click at [110, 123] on tr "[PERSON_NAME] Counter_Sales Deepak_asst Manager Nisha [PERSON_NAME] Soring_mgr …" at bounding box center [182, 122] width 305 height 25
type input "2500"
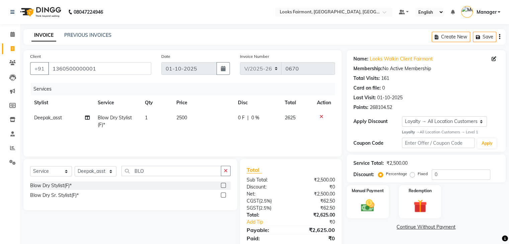
click at [358, 227] on link "Continue Without Payment" at bounding box center [426, 227] width 156 height 7
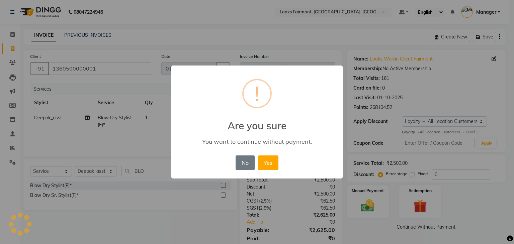
click at [244, 164] on button "No" at bounding box center [245, 163] width 19 height 15
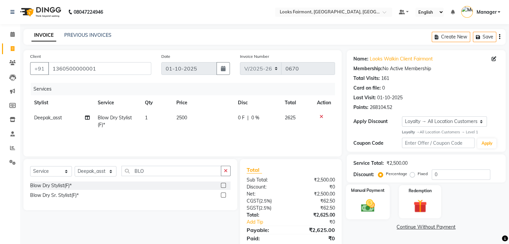
click at [370, 197] on div "Manual Payment" at bounding box center [368, 202] width 44 height 34
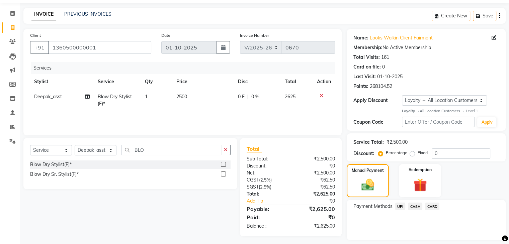
scroll to position [41, 0]
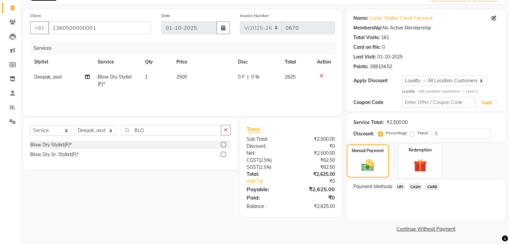
click at [417, 186] on span "CASH" at bounding box center [415, 187] width 14 height 8
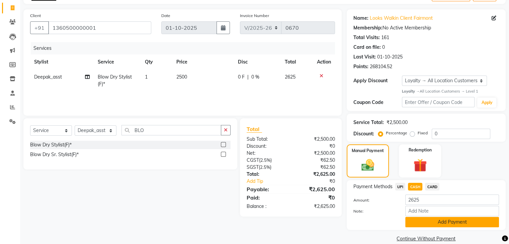
click at [446, 223] on button "Add Payment" at bounding box center [452, 222] width 94 height 10
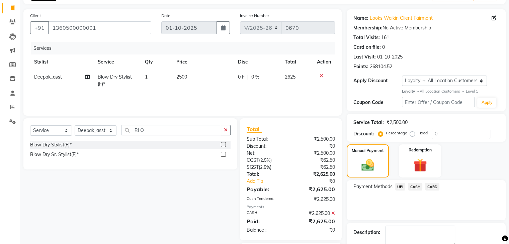
scroll to position [81, 0]
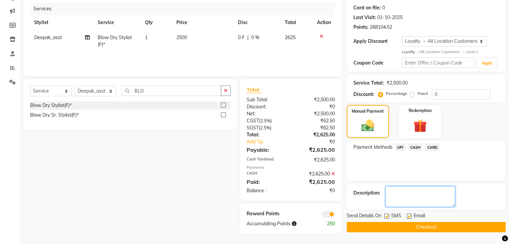
click at [408, 194] on textarea at bounding box center [421, 196] width 70 height 21
type textarea "ROOM POST 925"
click at [459, 228] on button "Checkout" at bounding box center [426, 227] width 159 height 10
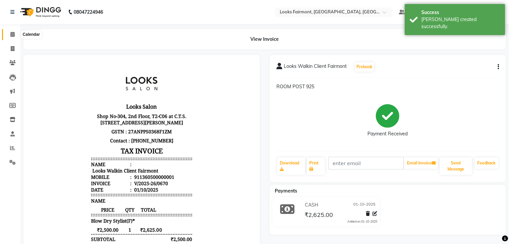
click at [9, 34] on span at bounding box center [13, 35] width 12 height 8
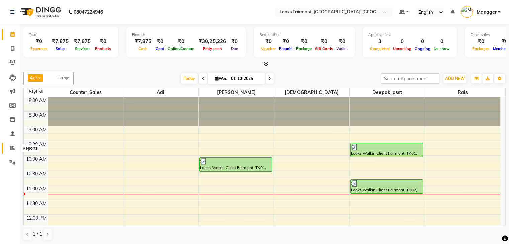
click at [8, 150] on span at bounding box center [13, 149] width 12 height 8
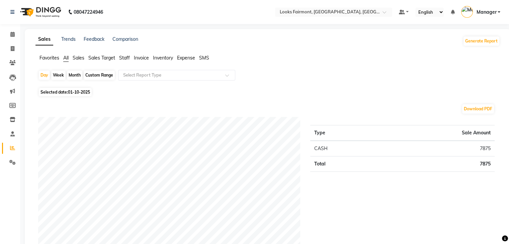
click at [80, 56] on span "Sales" at bounding box center [79, 58] width 12 height 6
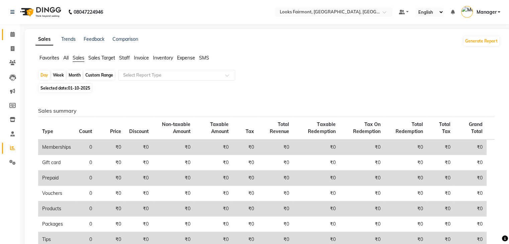
click at [5, 33] on link "Calendar" at bounding box center [10, 34] width 16 height 11
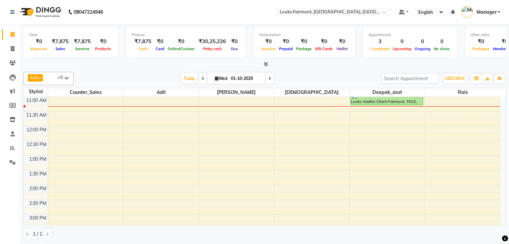
scroll to position [100, 0]
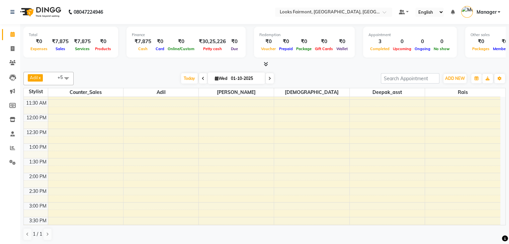
click at [268, 61] on span at bounding box center [264, 64] width 7 height 7
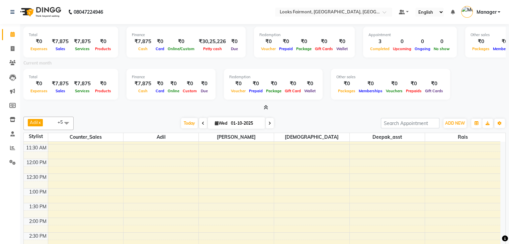
click at [308, 108] on div at bounding box center [264, 107] width 482 height 7
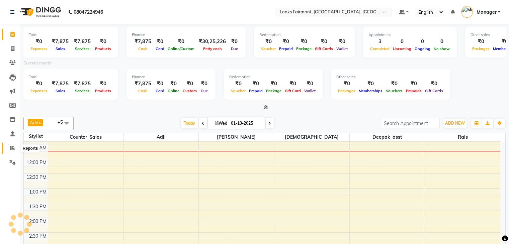
click at [10, 147] on icon at bounding box center [12, 148] width 5 height 5
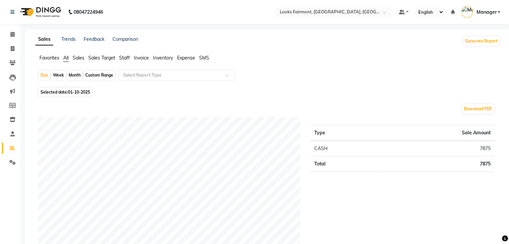
drag, startPoint x: 75, startPoint y: 57, endPoint x: 104, endPoint y: 68, distance: 31.3
click at [76, 57] on span "Sales" at bounding box center [79, 58] width 12 height 6
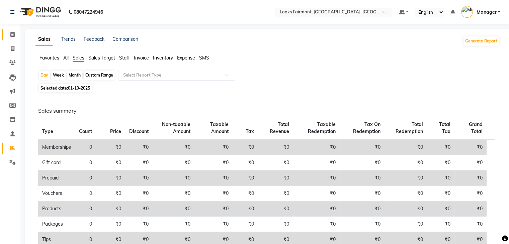
click at [4, 39] on link "Calendar" at bounding box center [10, 34] width 16 height 11
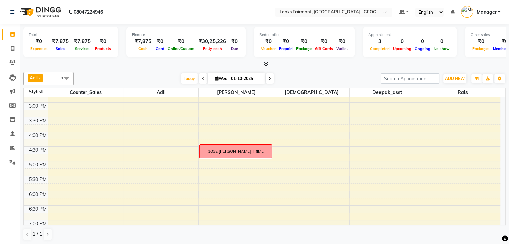
scroll to position [201, 0]
click at [452, 79] on span "ADD NEW" at bounding box center [455, 78] width 20 height 5
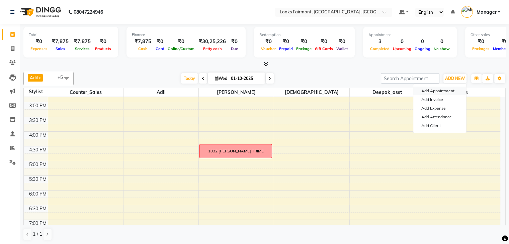
click at [456, 90] on button "Add Appointment" at bounding box center [439, 91] width 53 height 9
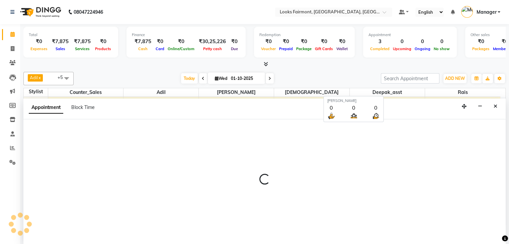
scroll to position [0, 0]
select select "tentative"
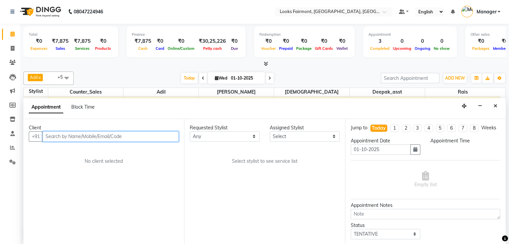
select select "540"
click at [79, 106] on span "Block Time" at bounding box center [82, 107] width 23 height 6
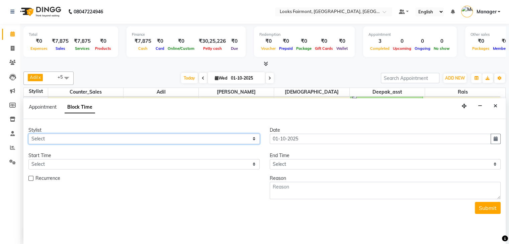
click at [104, 137] on select "Select [PERSON_NAME] Counter_Sales Deepak_asst Nisha [PERSON_NAME] Soring_mgr […" at bounding box center [143, 139] width 231 height 10
select select "76349"
click at [28, 134] on select "Select [PERSON_NAME] Counter_Sales Deepak_asst Nisha [PERSON_NAME] Soring_mgr […" at bounding box center [143, 139] width 231 height 10
click at [133, 162] on select "Select 09:00 AM 09:15 AM 09:30 AM 09:45 AM 10:00 AM 10:15 AM 10:30 AM 10:45 AM …" at bounding box center [143, 164] width 231 height 10
click at [142, 159] on select "Select 09:00 AM 09:15 AM 09:30 AM 09:45 AM 10:00 AM 10:15 AM 10:30 AM 10:45 AM …" at bounding box center [143, 164] width 231 height 10
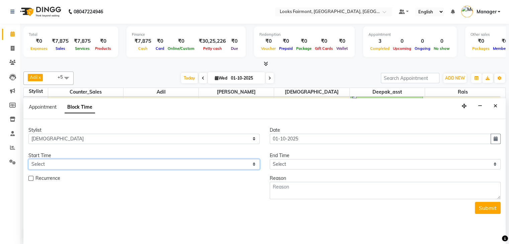
select select "1020"
click at [28, 159] on select "Select 09:00 AM 09:15 AM 09:30 AM 09:45 AM 10:00 AM 10:15 AM 10:30 AM 10:45 AM …" at bounding box center [143, 164] width 231 height 10
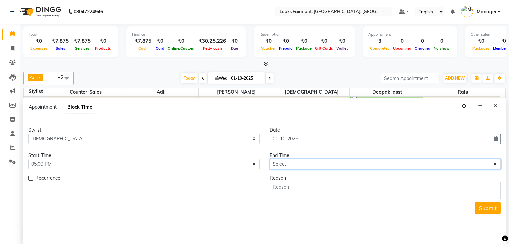
click at [296, 162] on select "Select 09:00 AM 09:15 AM 09:30 AM 09:45 AM 10:00 AM 10:15 AM 10:30 AM 10:45 AM …" at bounding box center [385, 164] width 231 height 10
select select "1080"
click at [270, 159] on select "Select 09:00 AM 09:15 AM 09:30 AM 09:45 AM 10:00 AM 10:15 AM 10:30 AM 10:45 AM …" at bounding box center [385, 164] width 231 height 10
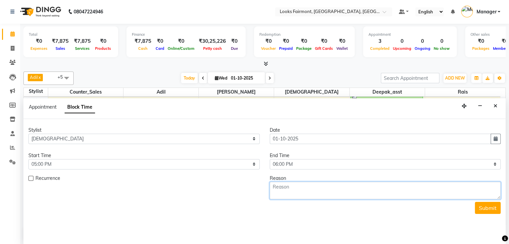
click at [303, 188] on textarea at bounding box center [385, 190] width 231 height 17
type textarea "1032 PEDICURE"
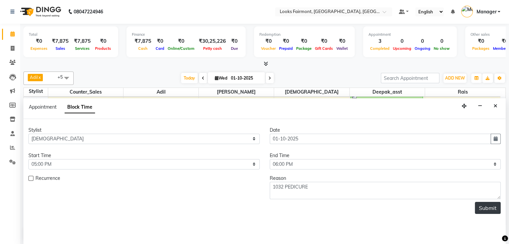
click at [481, 206] on button "Submit" at bounding box center [488, 208] width 26 height 12
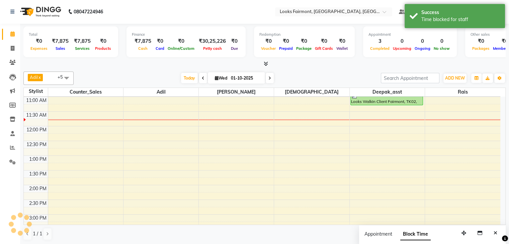
scroll to position [0, 0]
click at [500, 234] on button "Close" at bounding box center [496, 234] width 10 height 10
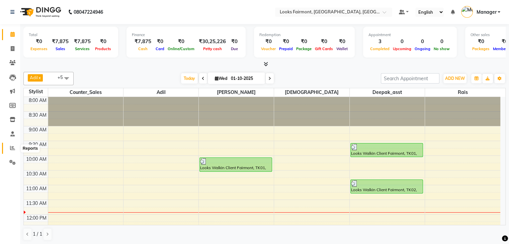
click at [10, 150] on icon at bounding box center [12, 148] width 5 height 5
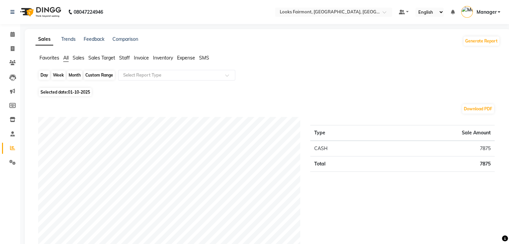
click at [48, 77] on div "Day" at bounding box center [44, 75] width 11 height 9
select select "10"
select select "2025"
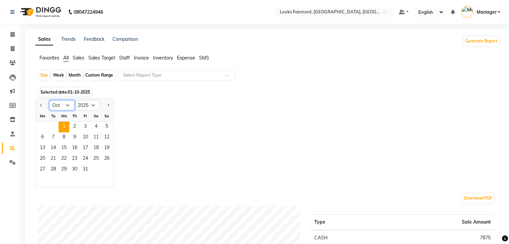
click at [67, 104] on select "Jan Feb Mar Apr May Jun [DATE] Aug Sep Oct Nov Dec" at bounding box center [61, 105] width 25 height 10
select select "9"
click at [49, 100] on select "Jan Feb Mar Apr May Jun [DATE] Aug Sep Oct Nov Dec" at bounding box center [61, 105] width 25 height 10
click at [93, 158] on span "27" at bounding box center [96, 159] width 11 height 11
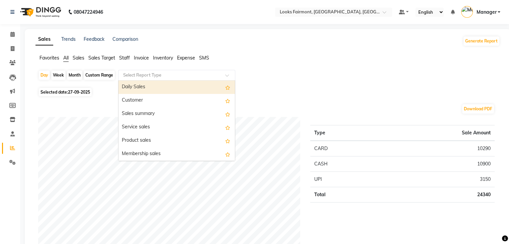
click at [144, 72] on div "Select Report Type" at bounding box center [176, 75] width 117 height 11
click at [128, 59] on span "Staff" at bounding box center [124, 58] width 11 height 6
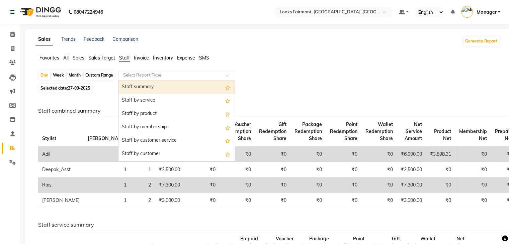
drag, startPoint x: 135, startPoint y: 71, endPoint x: 145, endPoint y: 87, distance: 18.6
click at [135, 72] on div "Select Report Type" at bounding box center [176, 75] width 117 height 11
click at [151, 84] on div "Staff summary" at bounding box center [177, 87] width 117 height 13
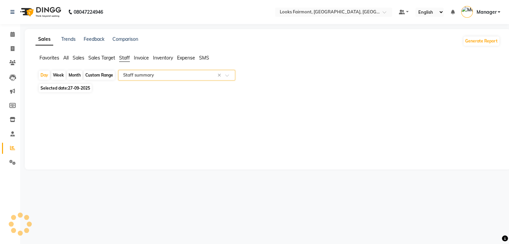
select select "full_report"
select select "pdf"
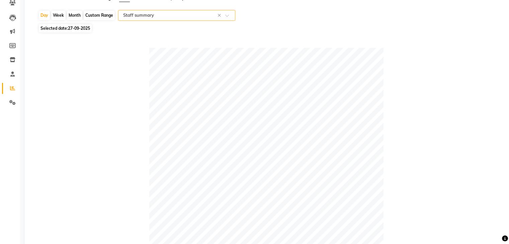
scroll to position [40, 0]
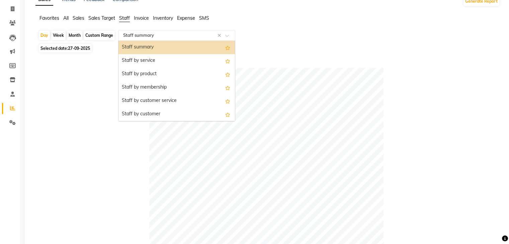
click at [181, 32] on input "text" at bounding box center [170, 35] width 96 height 7
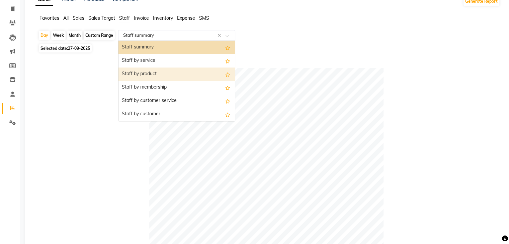
click at [164, 71] on div "Staff by product" at bounding box center [177, 74] width 117 height 13
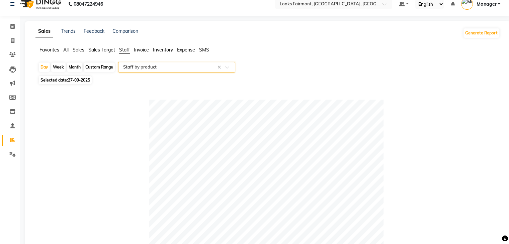
scroll to position [0, 0]
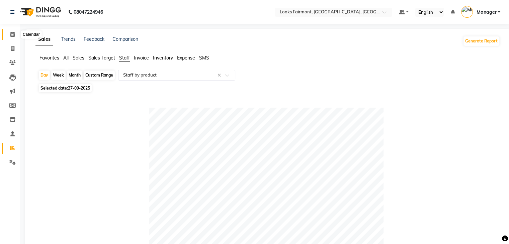
click at [13, 37] on span at bounding box center [13, 35] width 12 height 8
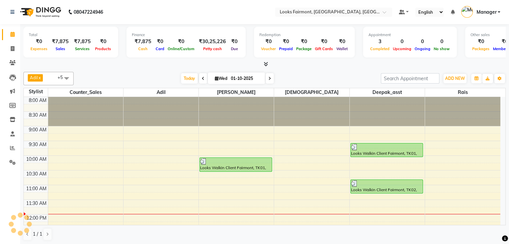
click at [266, 65] on icon at bounding box center [266, 64] width 4 height 5
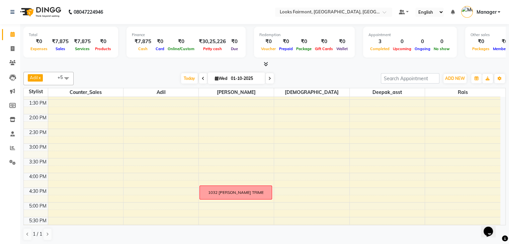
scroll to position [170, 0]
